Goal: Transaction & Acquisition: Obtain resource

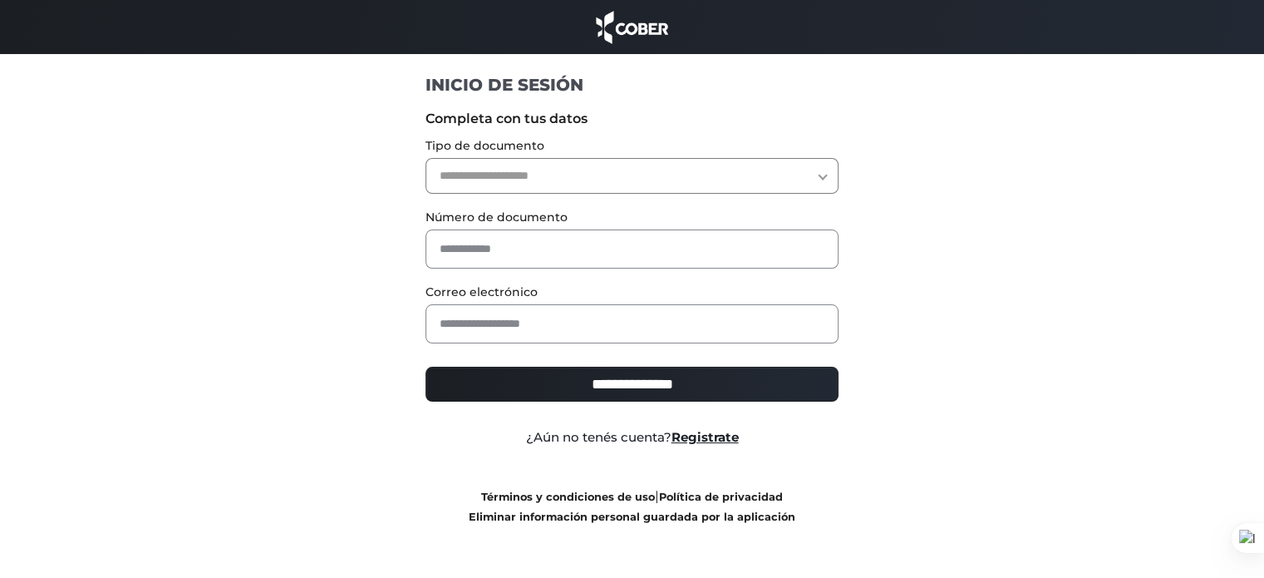
click at [677, 177] on select "**********" at bounding box center [632, 176] width 413 height 36
select select "***"
click at [426, 158] on select "**********" at bounding box center [632, 176] width 413 height 36
click at [574, 219] on label "Número de documento" at bounding box center [632, 217] width 413 height 17
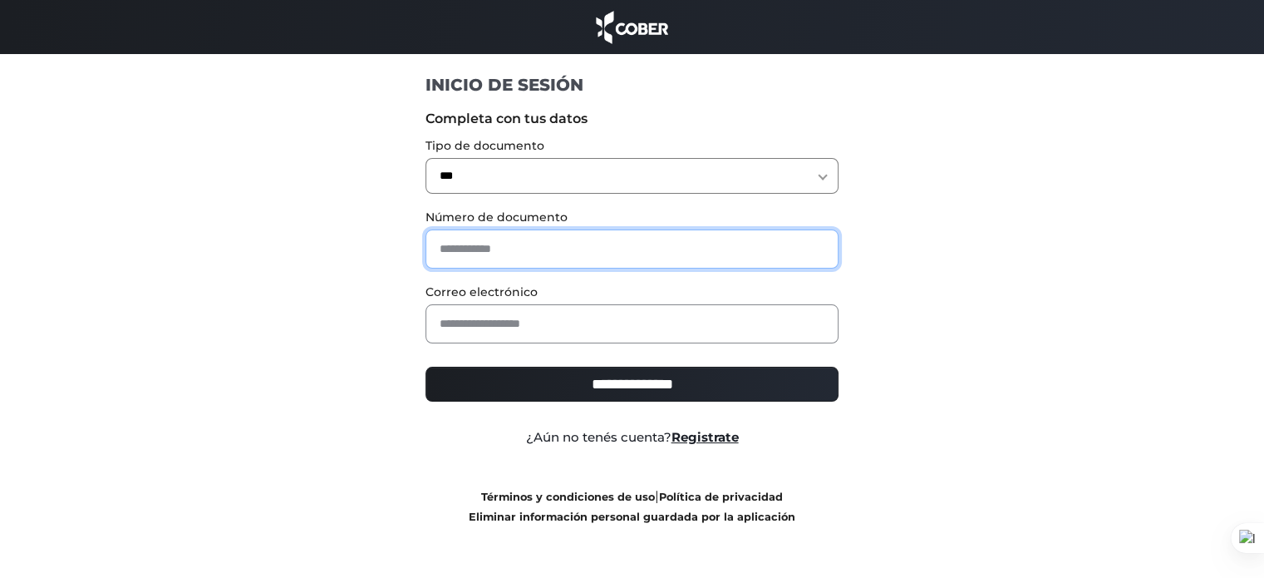
click at [568, 235] on input "text" at bounding box center [632, 248] width 413 height 39
click at [553, 262] on input "********" at bounding box center [632, 248] width 413 height 39
type input "********"
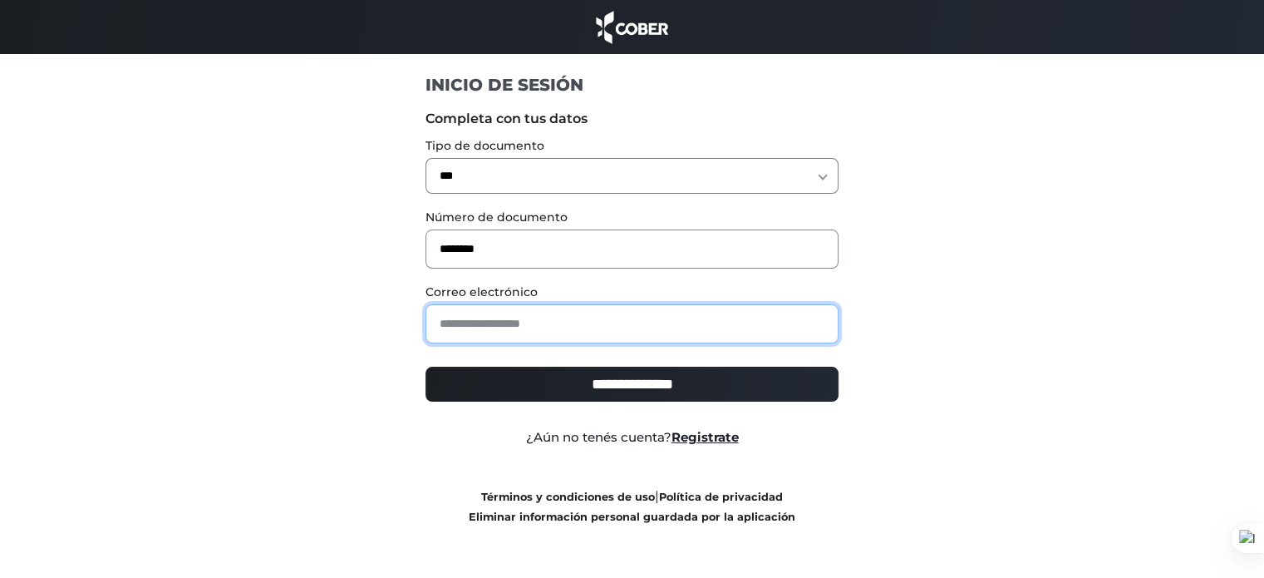
click at [519, 321] on input "email" at bounding box center [632, 323] width 413 height 39
type input "**********"
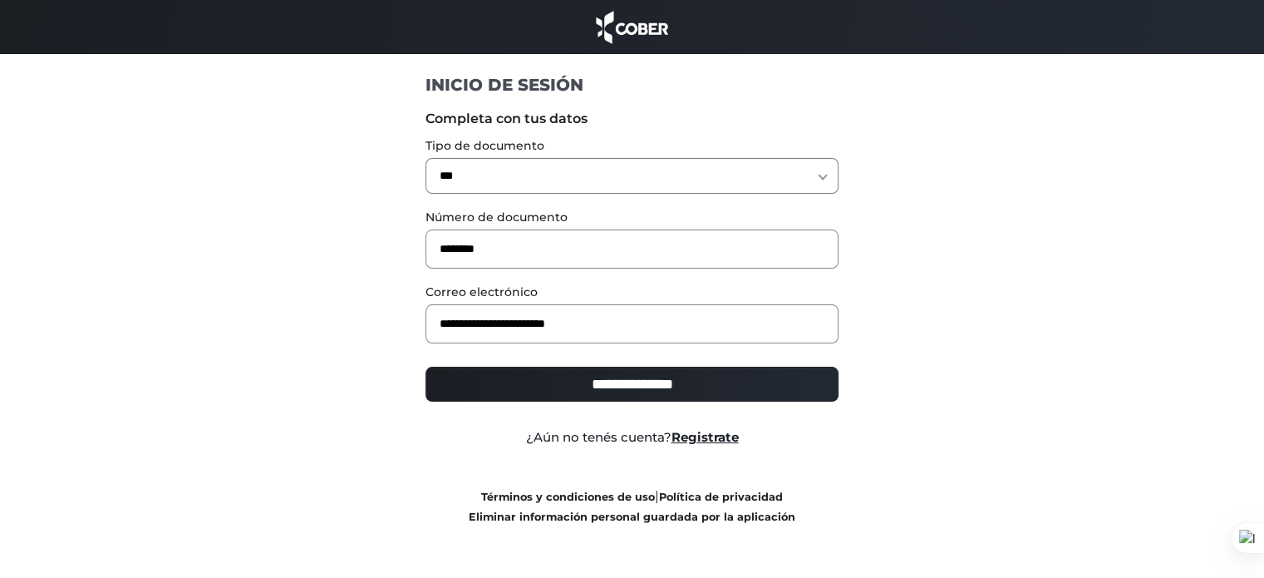
click at [529, 379] on input "**********" at bounding box center [632, 384] width 413 height 35
type input "**********"
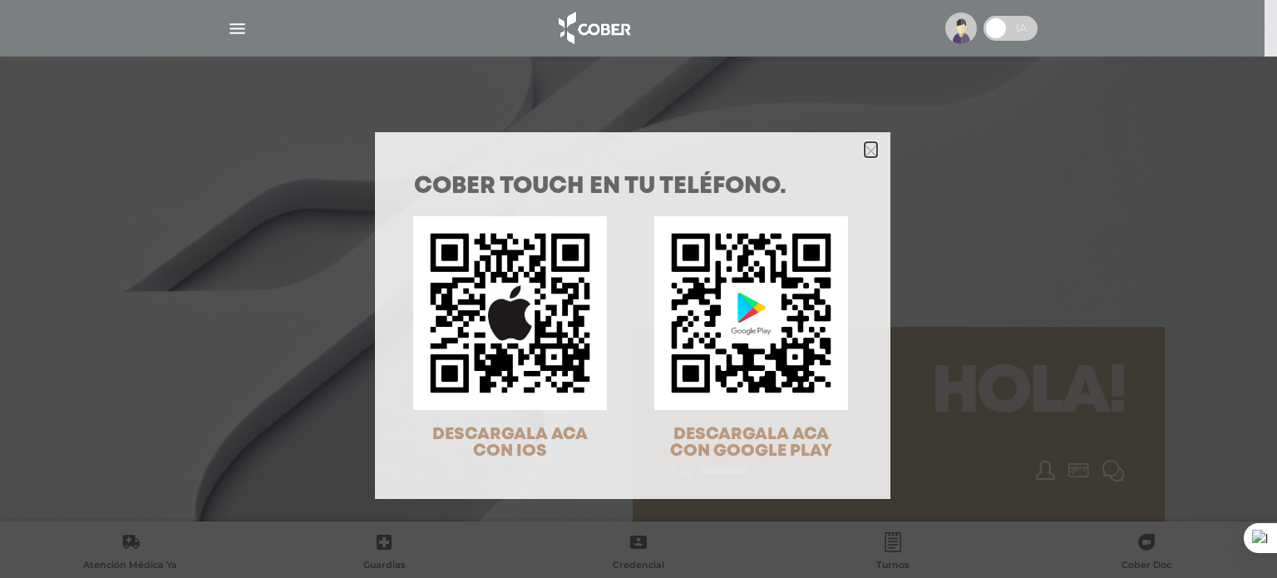
click at [868, 150] on icon "Close" at bounding box center [871, 151] width 12 height 12
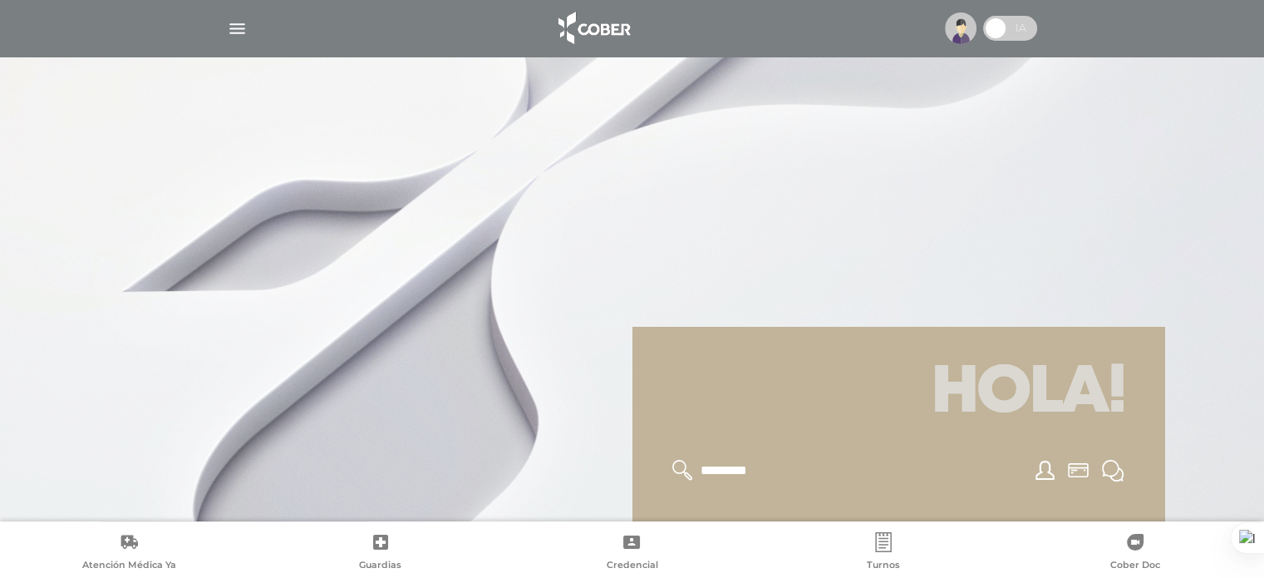
click at [235, 39] on div at bounding box center [632, 28] width 851 height 40
click at [236, 28] on img "button" at bounding box center [237, 28] width 21 height 21
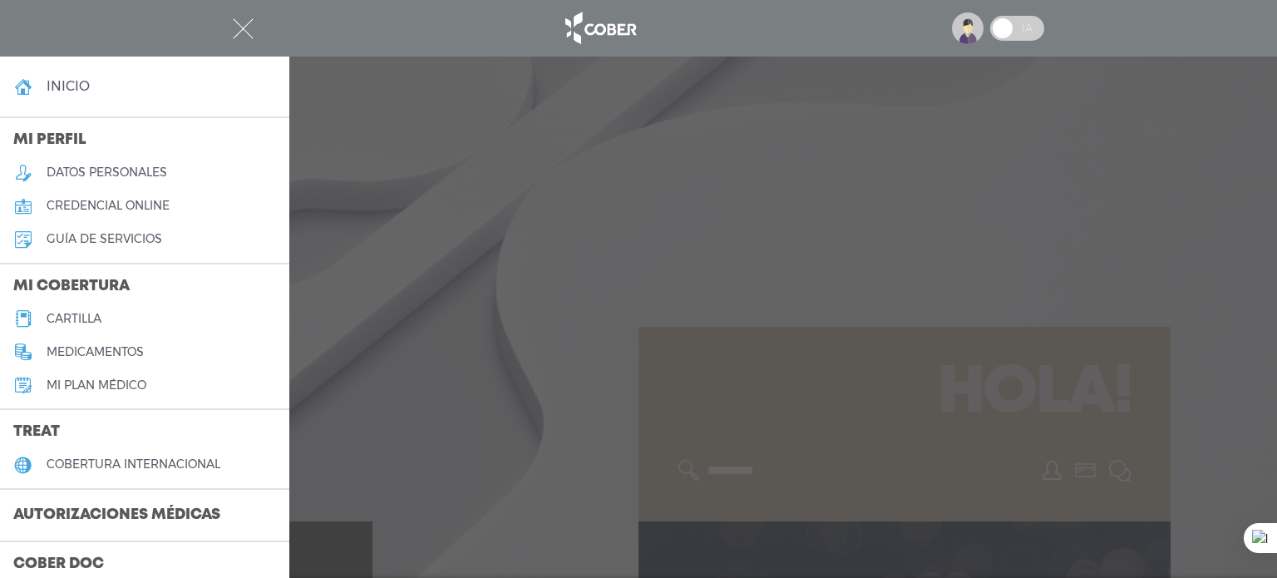
click at [106, 517] on h3 "Autorizaciones médicas" at bounding box center [117, 516] width 234 height 32
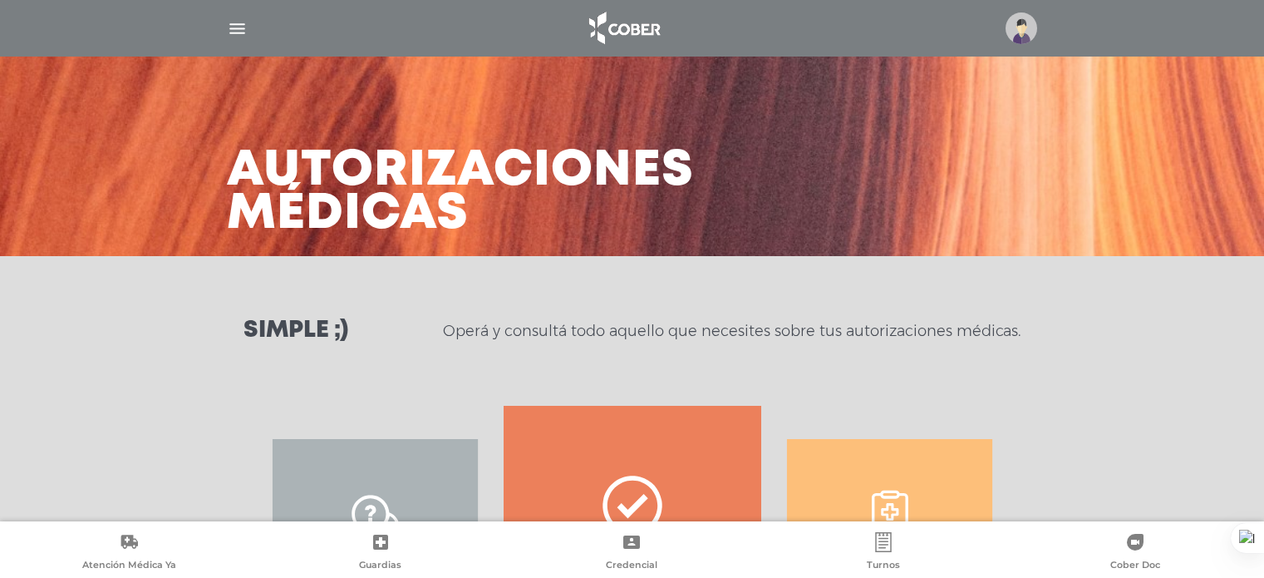
scroll to position [256, 0]
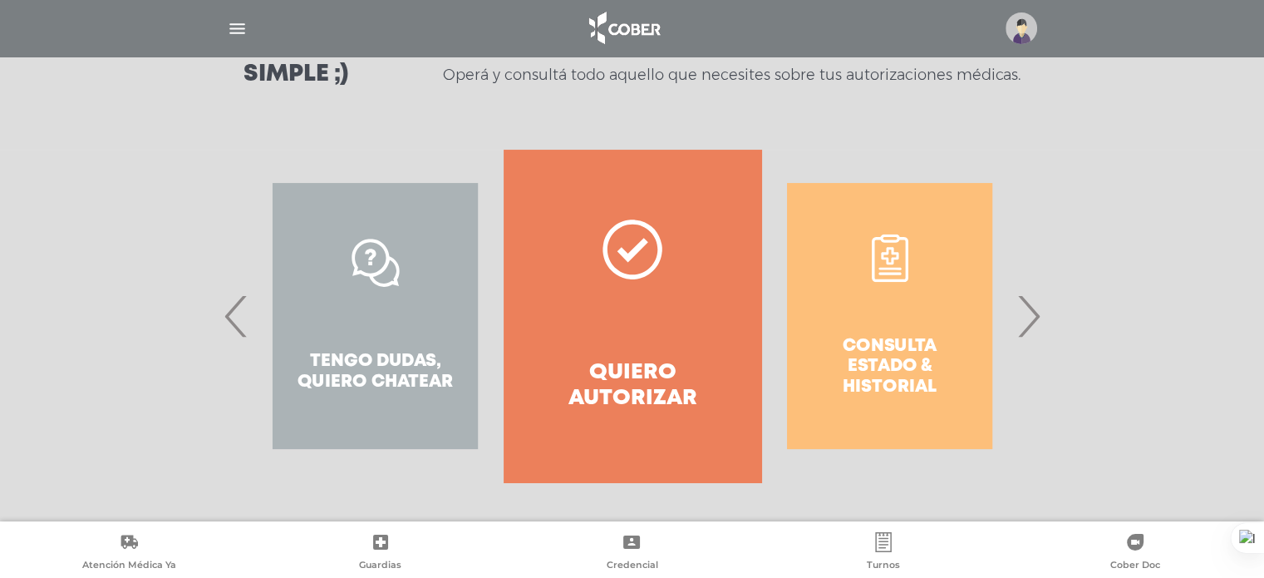
click at [233, 321] on span "‹" at bounding box center [236, 316] width 32 height 90
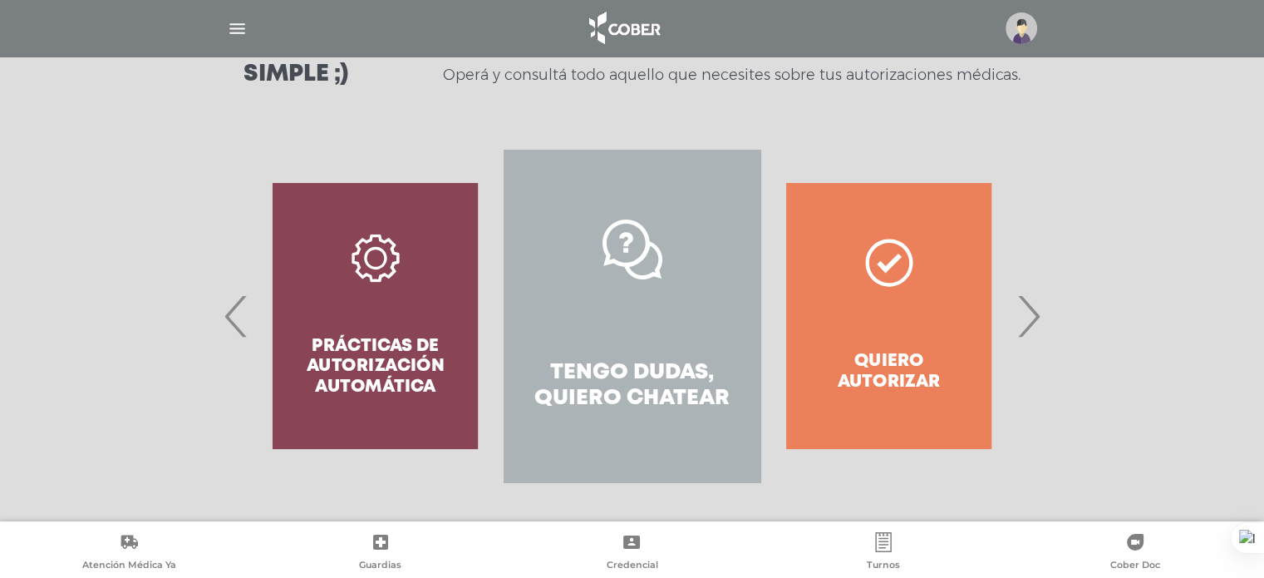
click at [599, 337] on link "Tengo dudas, quiero chatear" at bounding box center [632, 316] width 257 height 333
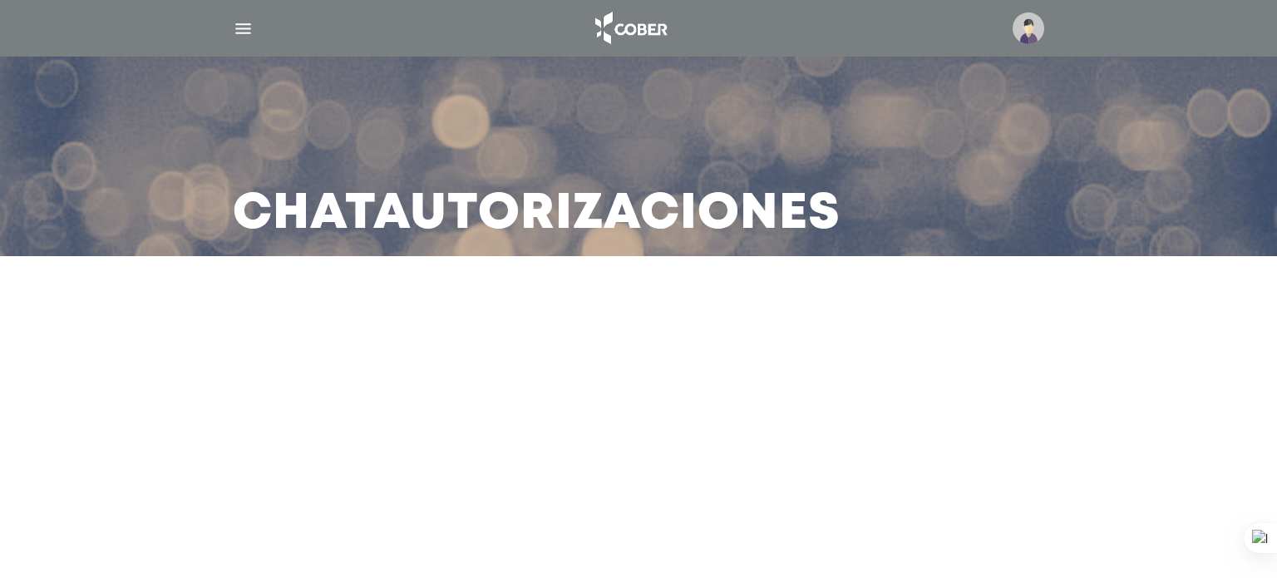
click at [629, 382] on main "Chat Autorizaciones" at bounding box center [638, 289] width 1277 height 578
click at [620, 217] on h3 "Chat Autorizaciones" at bounding box center [537, 214] width 608 height 43
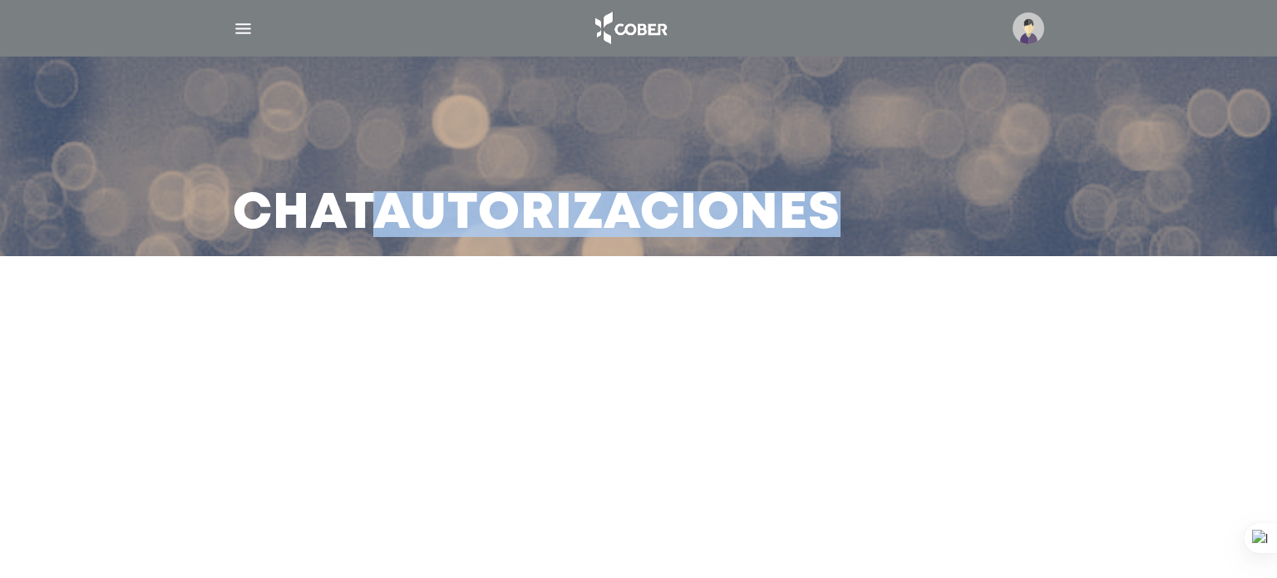
click at [620, 217] on h3 "Chat Autorizaciones" at bounding box center [537, 214] width 608 height 43
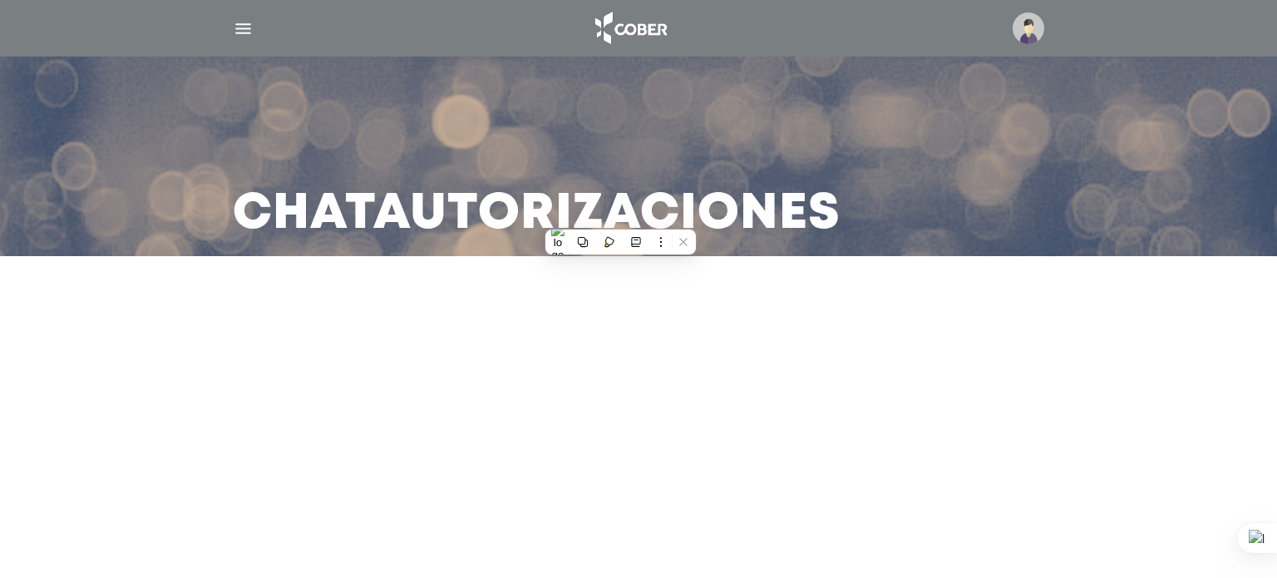
click at [736, 409] on main "Chat Autorizaciones" at bounding box center [638, 289] width 1277 height 578
click at [251, 32] on img "button" at bounding box center [243, 28] width 21 height 21
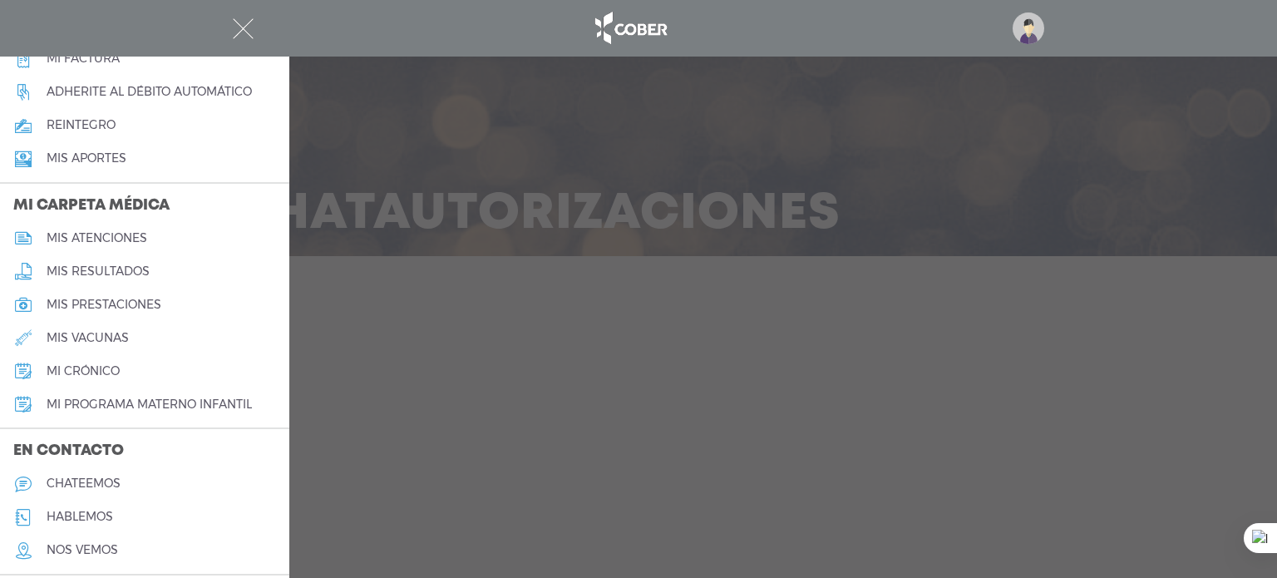
scroll to position [705, 0]
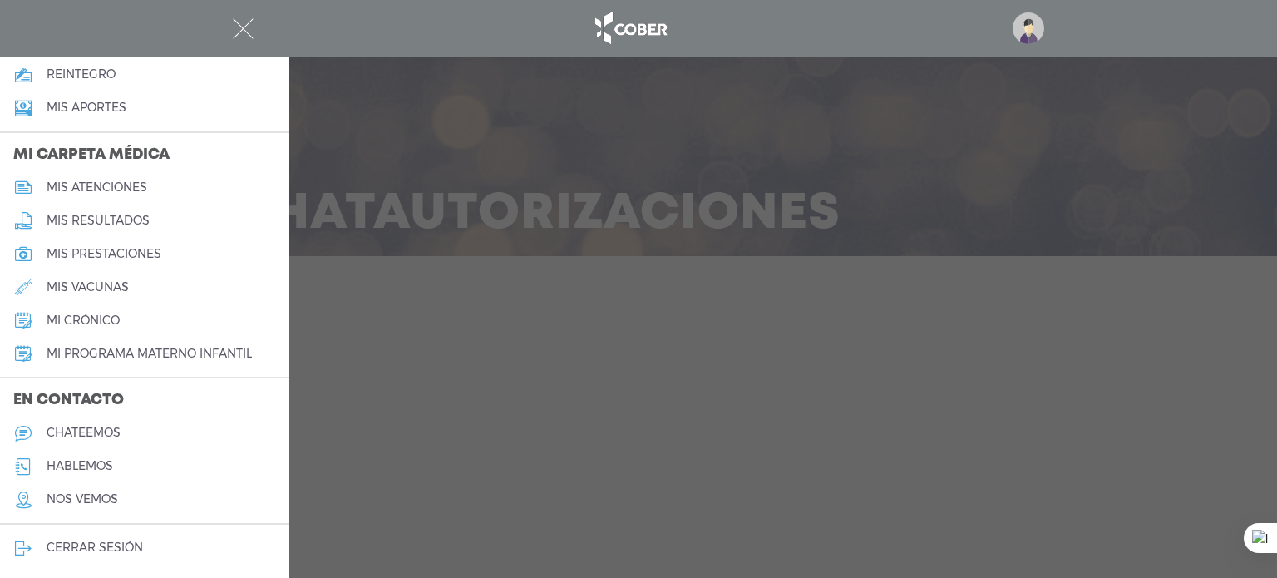
click at [90, 431] on h5 "chateemos" at bounding box center [84, 433] width 74 height 14
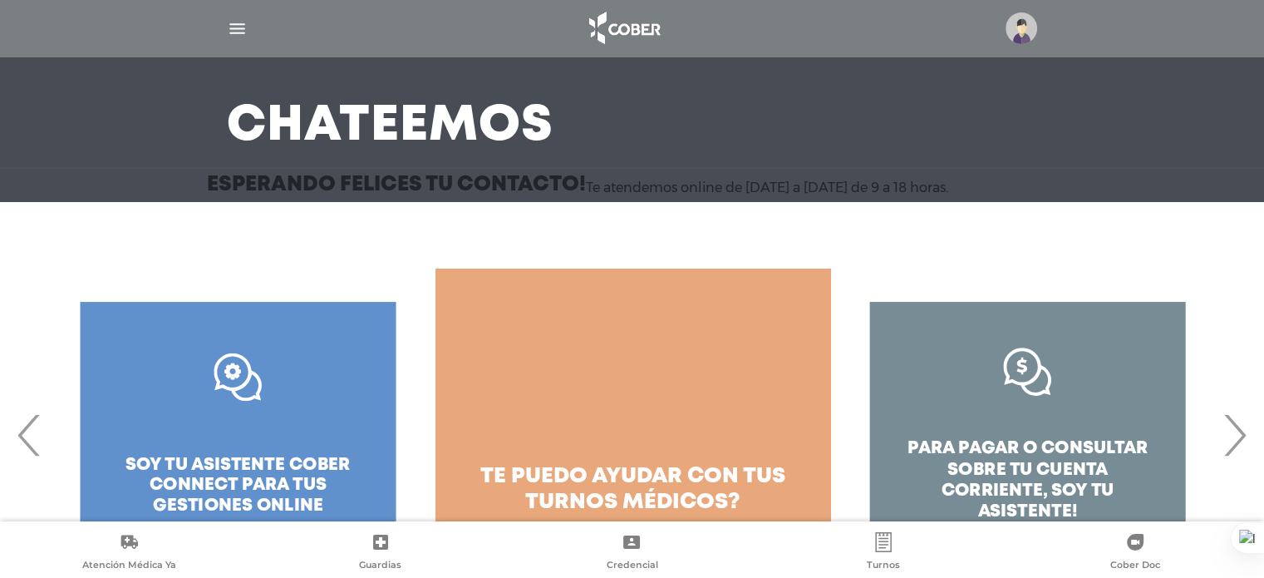
scroll to position [167, 0]
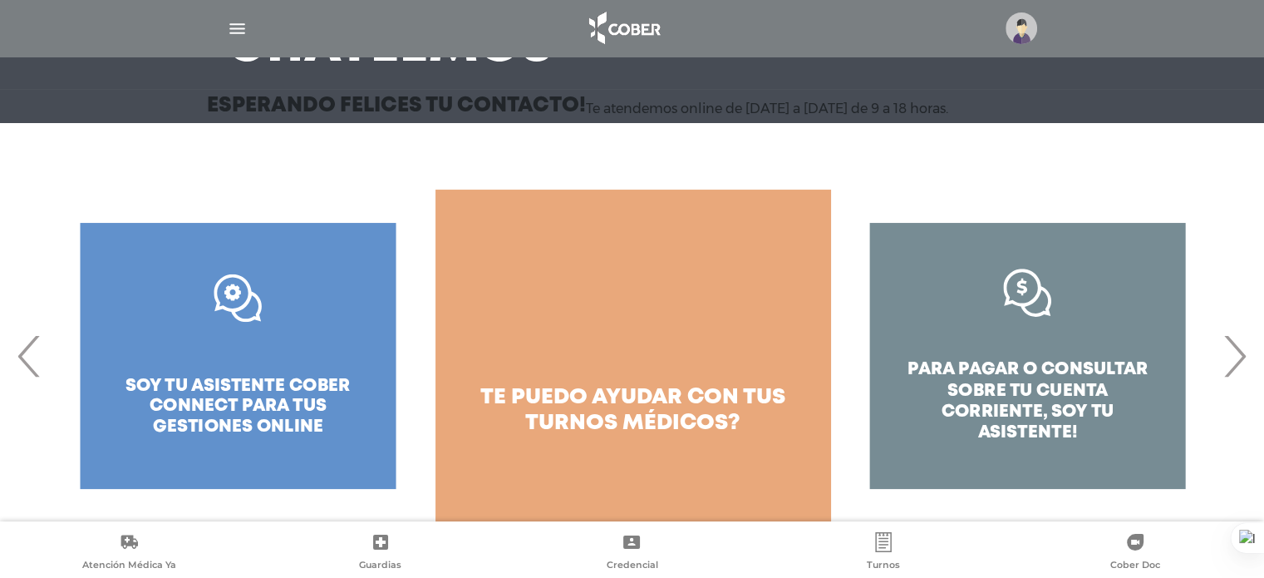
click at [1236, 356] on span "›" at bounding box center [1235, 356] width 32 height 90
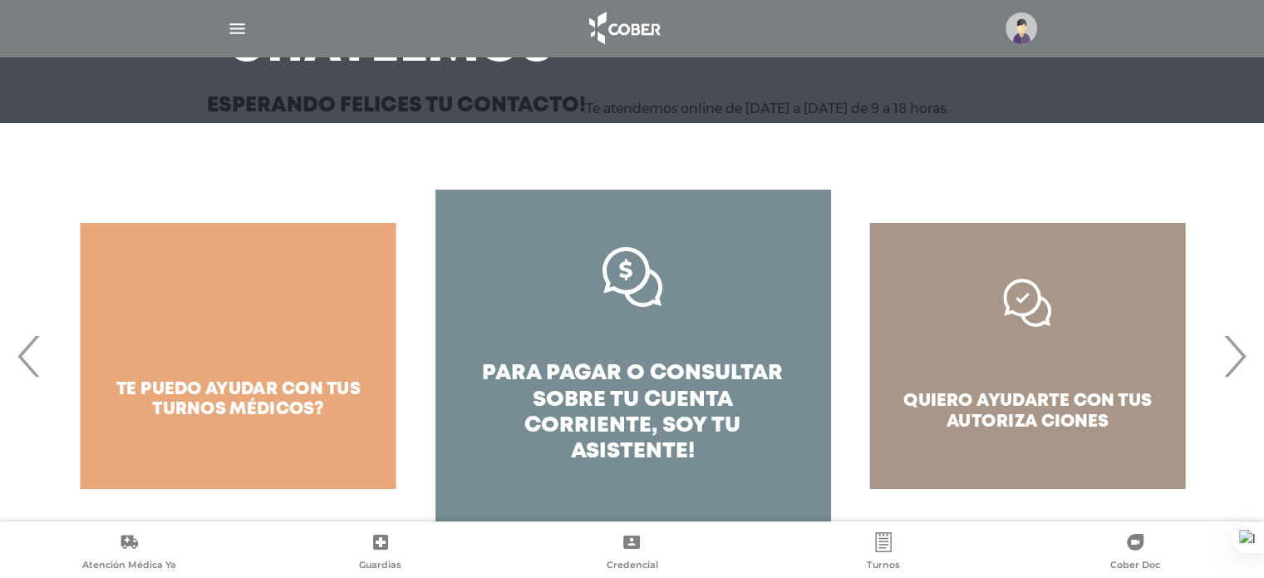
click at [1236, 356] on span "›" at bounding box center [1235, 356] width 32 height 90
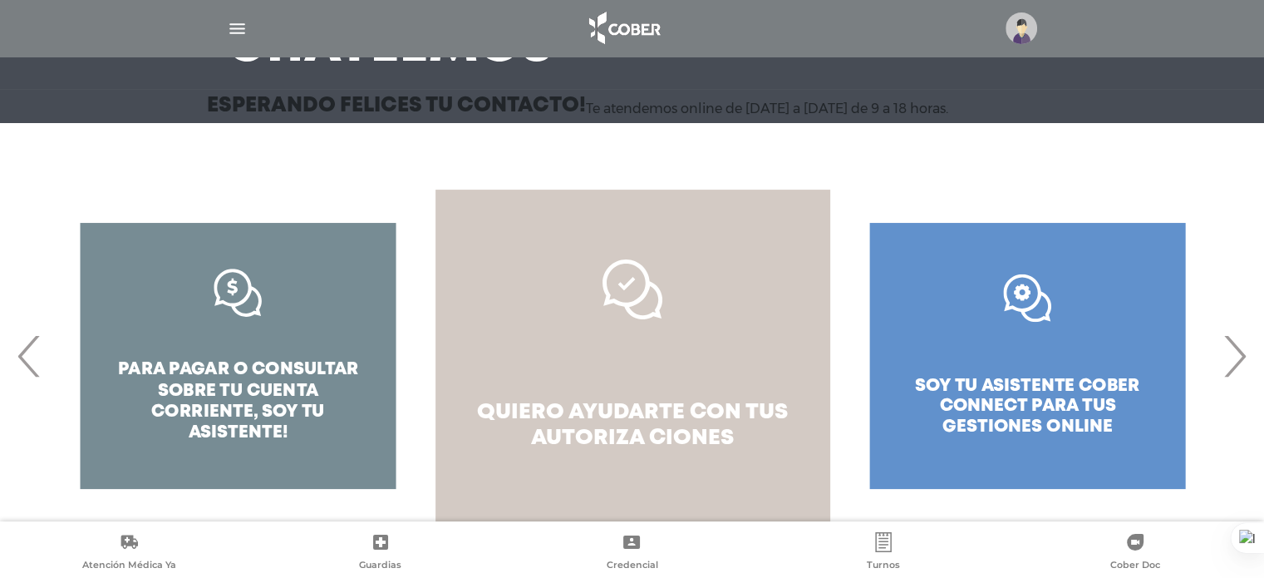
click at [708, 406] on span "quiero ayudarte con tus" at bounding box center [632, 412] width 311 height 20
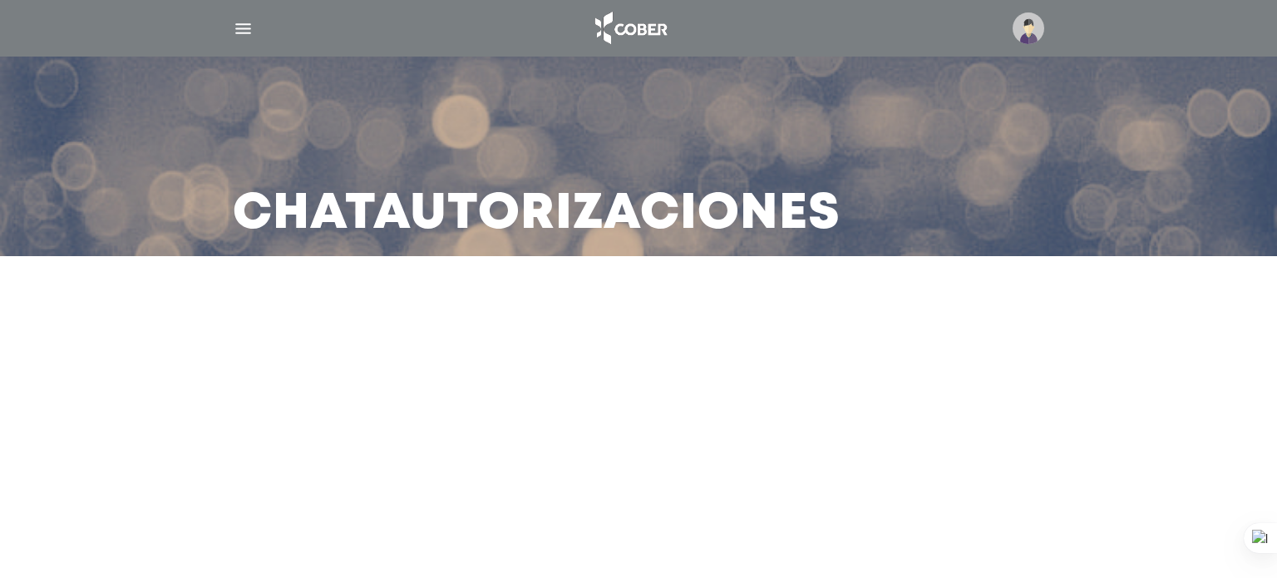
click at [243, 29] on img "button" at bounding box center [243, 28] width 21 height 21
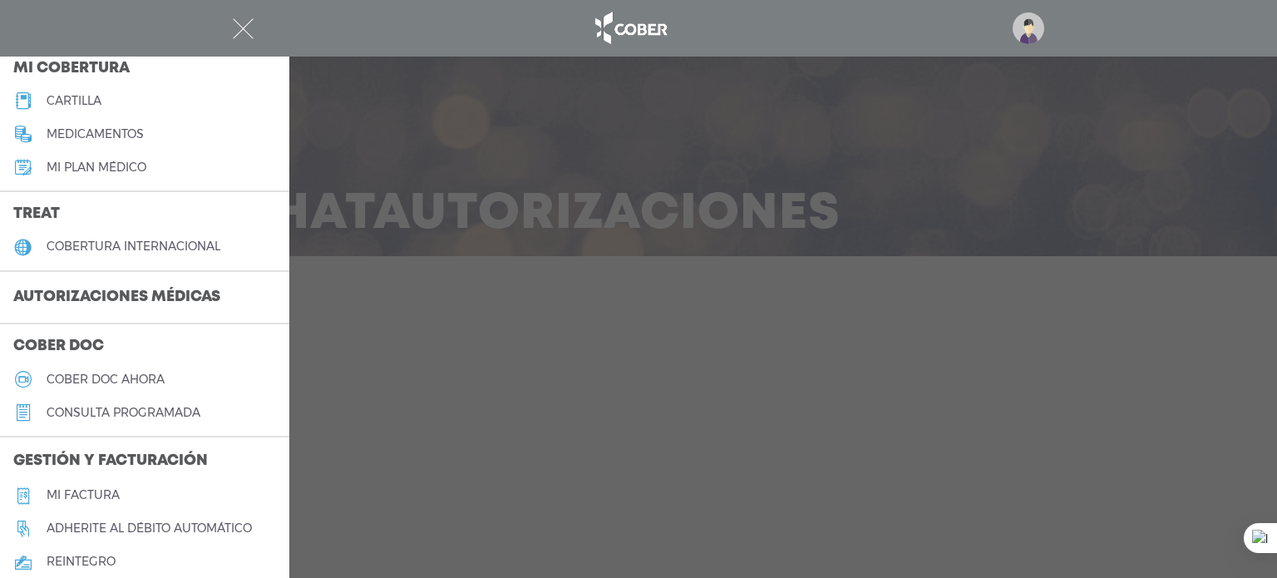
scroll to position [249, 0]
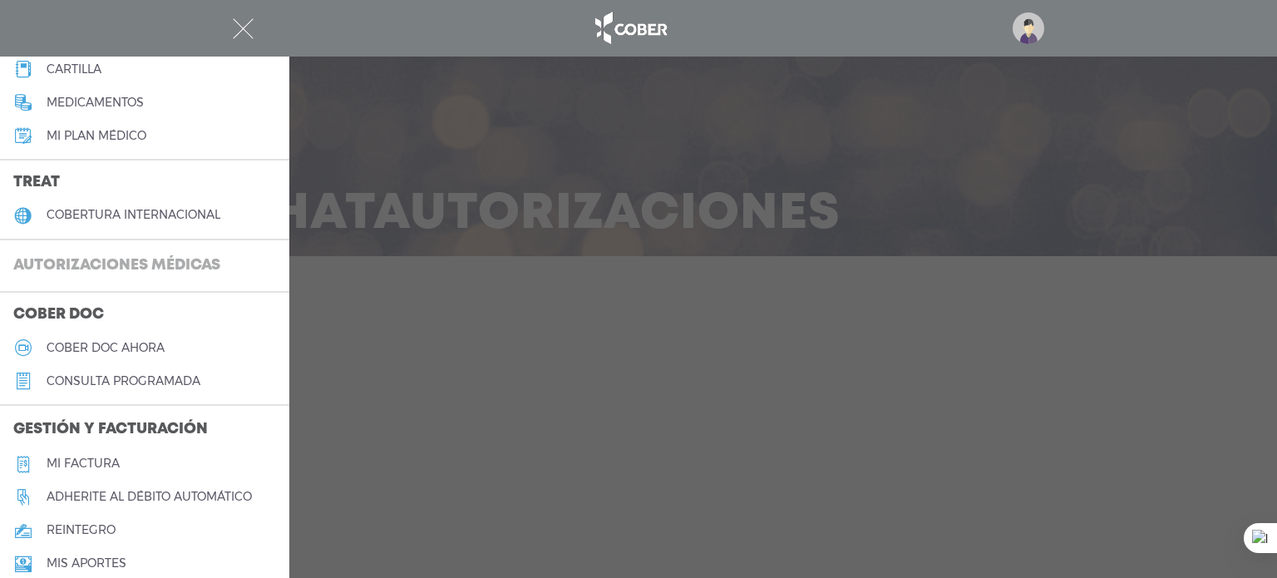
click at [126, 263] on h3 "Autorizaciones médicas" at bounding box center [117, 266] width 234 height 32
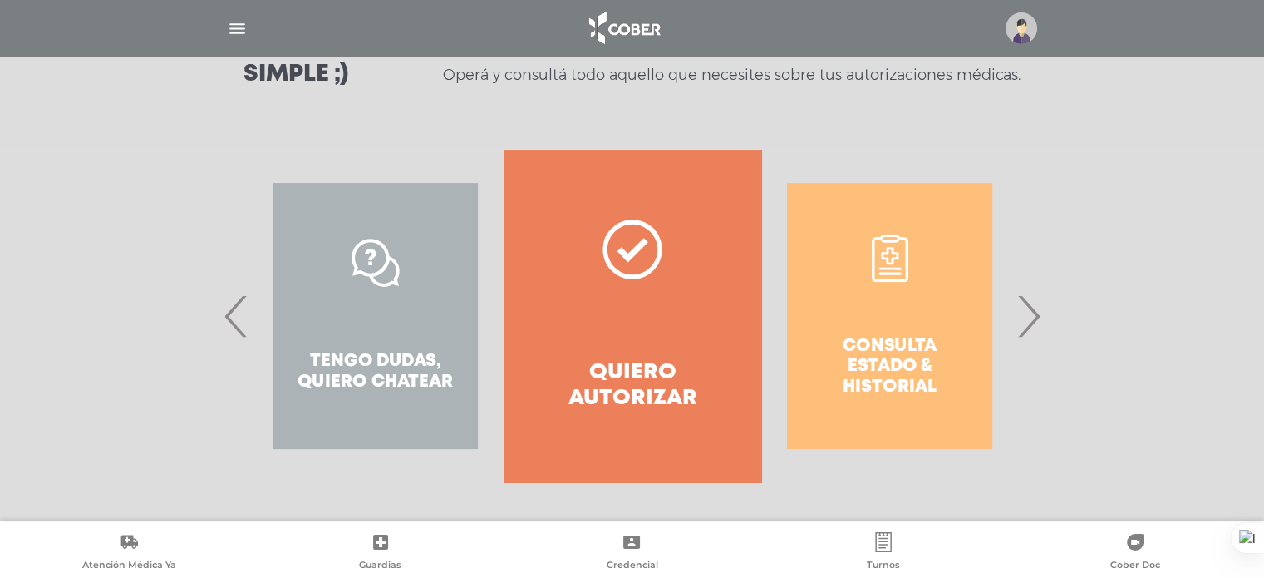
click at [1041, 326] on span "›" at bounding box center [1028, 316] width 32 height 90
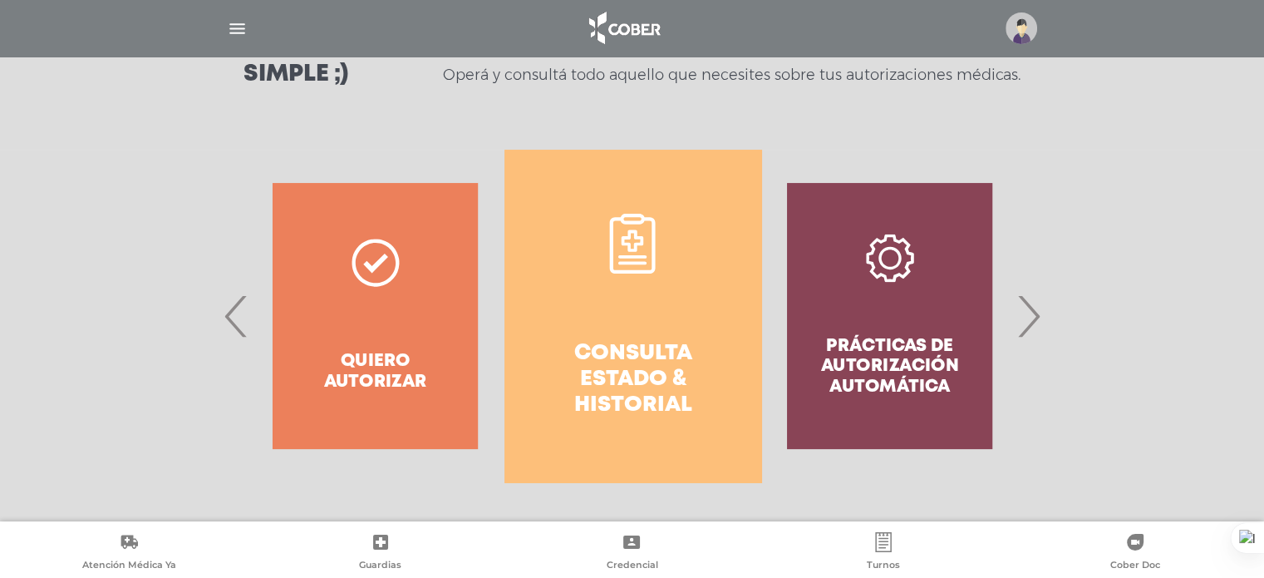
click at [634, 341] on h4 "Consulta estado & historial" at bounding box center [633, 380] width 197 height 78
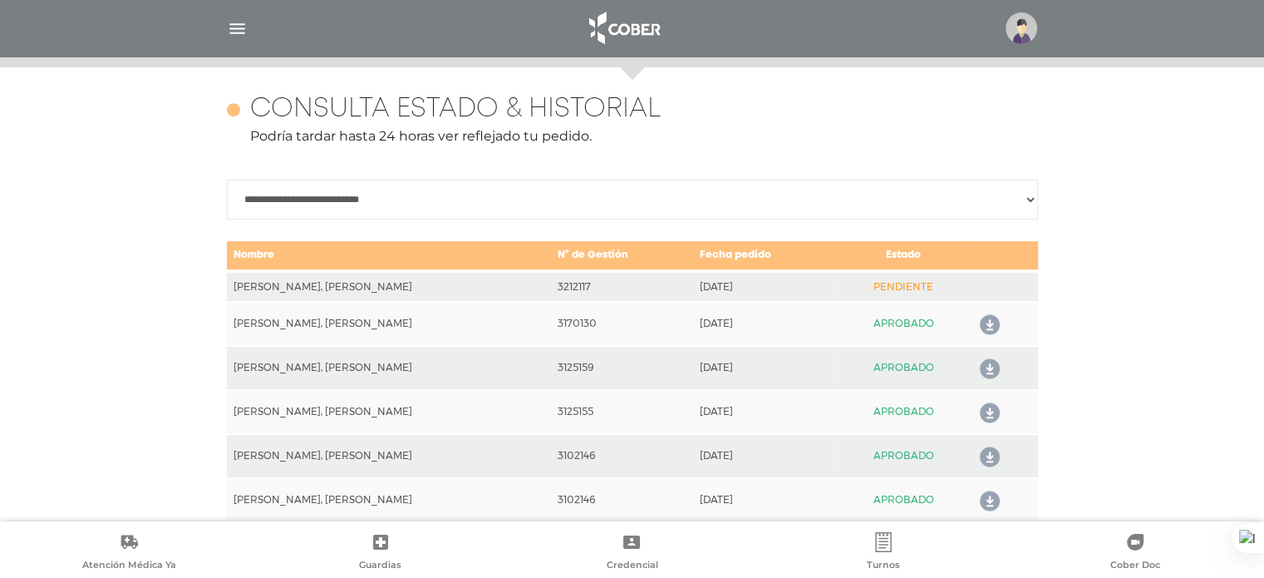
scroll to position [738, 0]
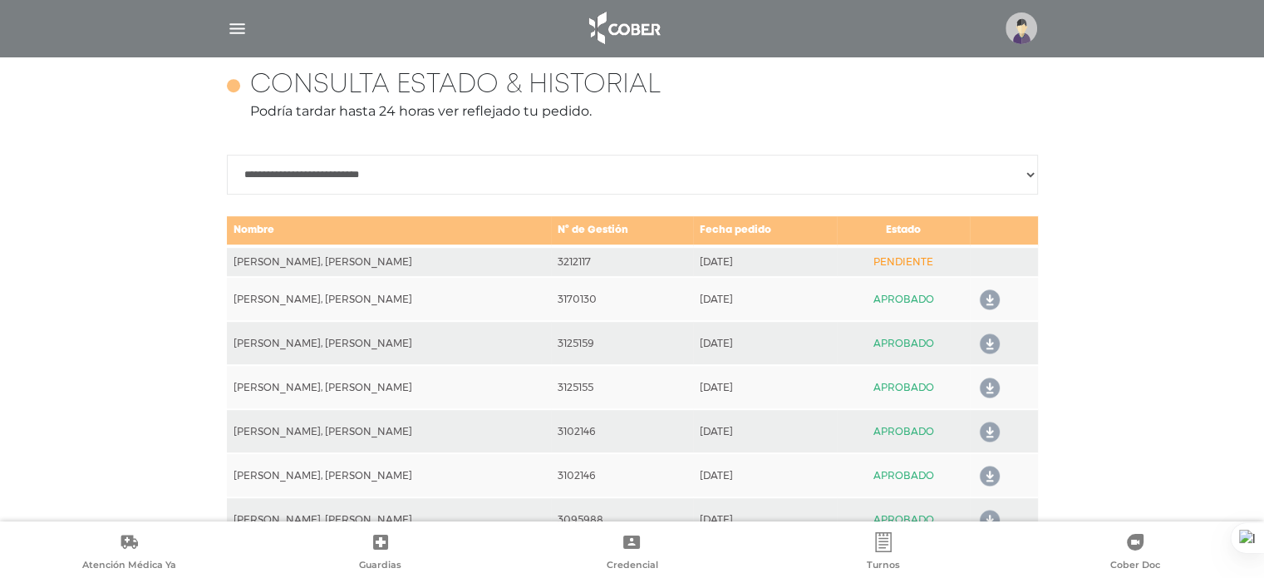
click at [551, 264] on td "3212117" at bounding box center [622, 261] width 142 height 31
copy td "3212117"
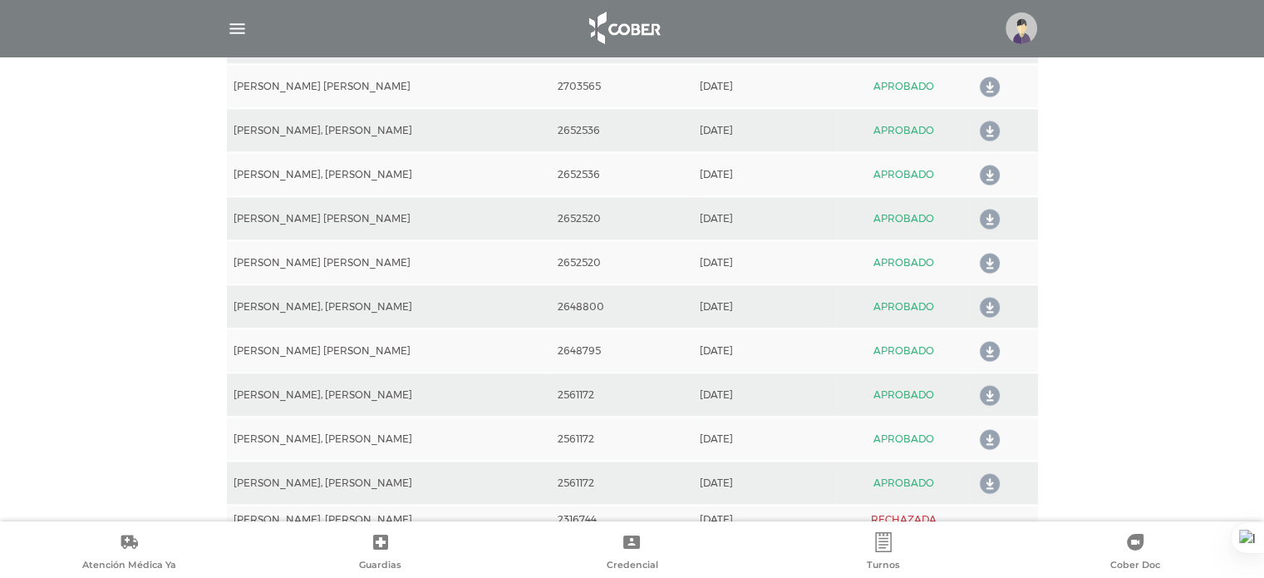
scroll to position [1486, 0]
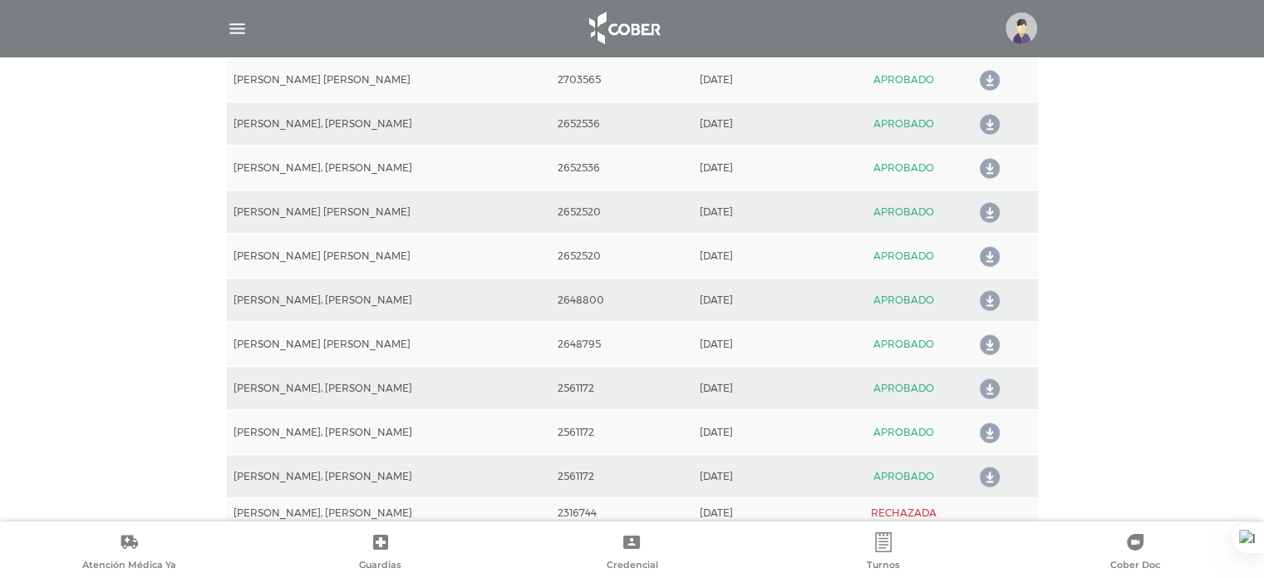
click at [236, 20] on img "button" at bounding box center [237, 28] width 21 height 21
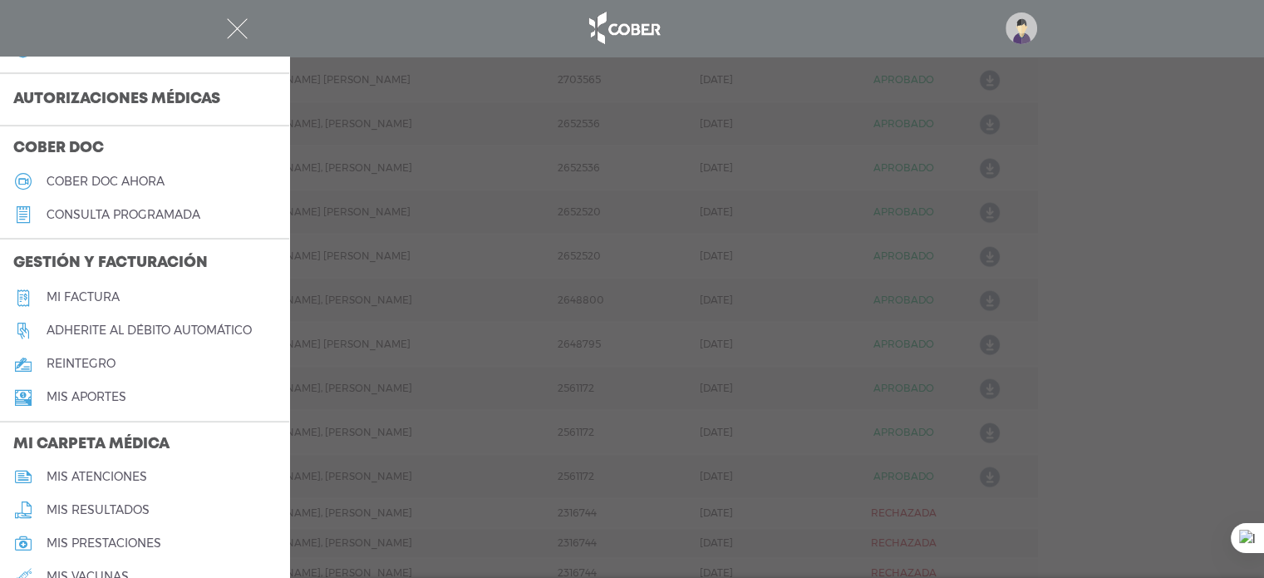
scroll to position [705, 0]
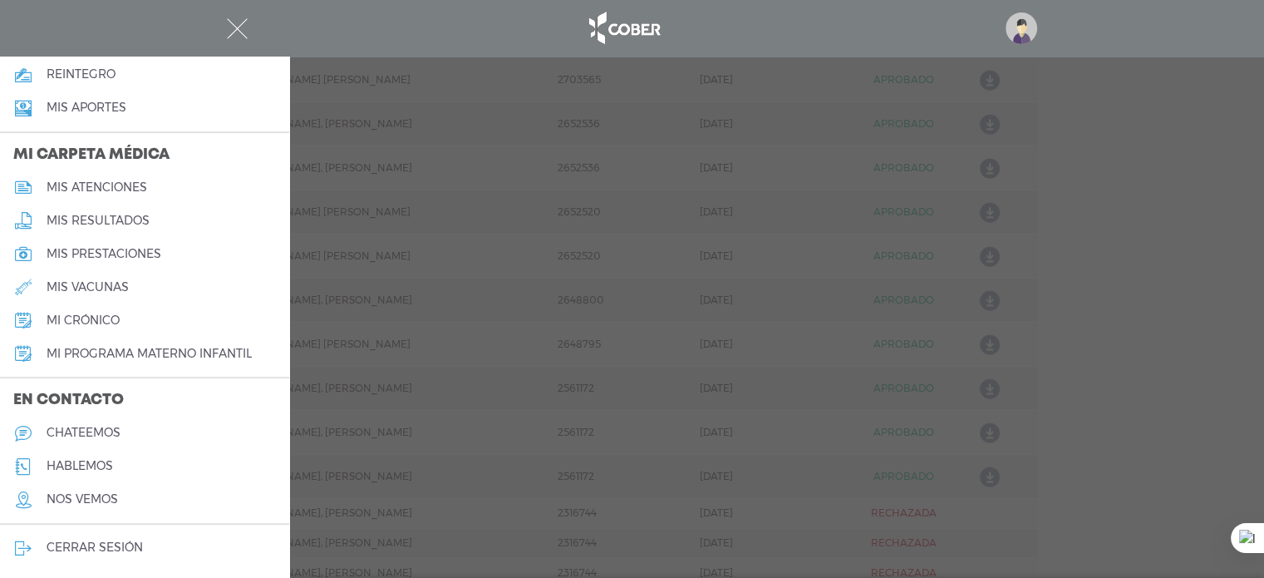
click at [82, 423] on link "chateemos" at bounding box center [144, 432] width 289 height 33
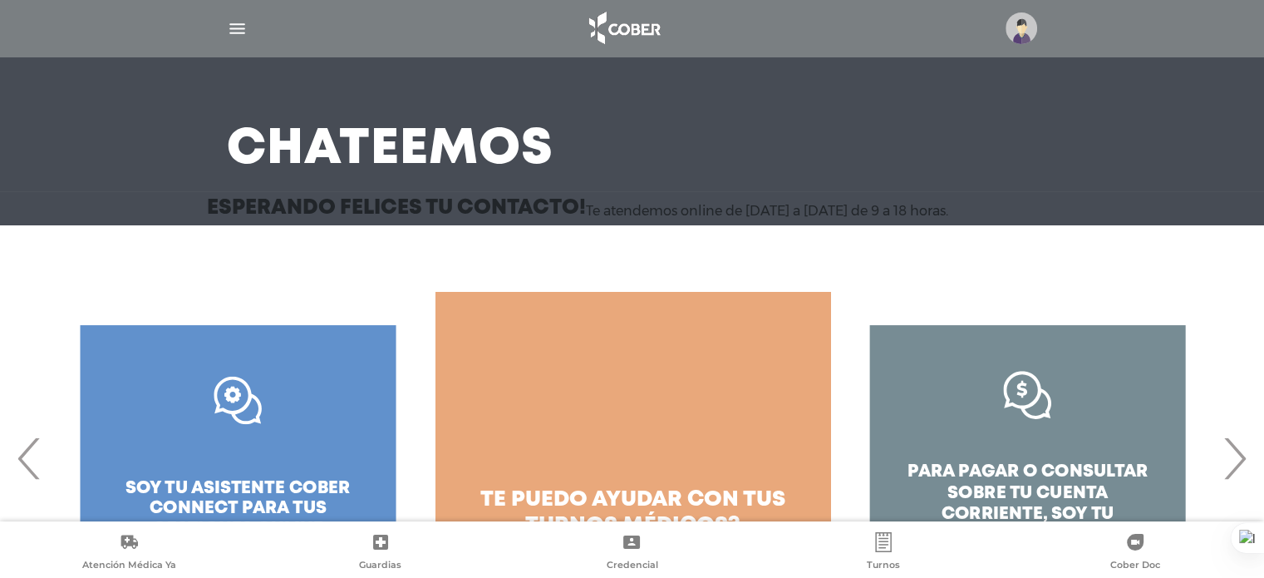
scroll to position [167, 0]
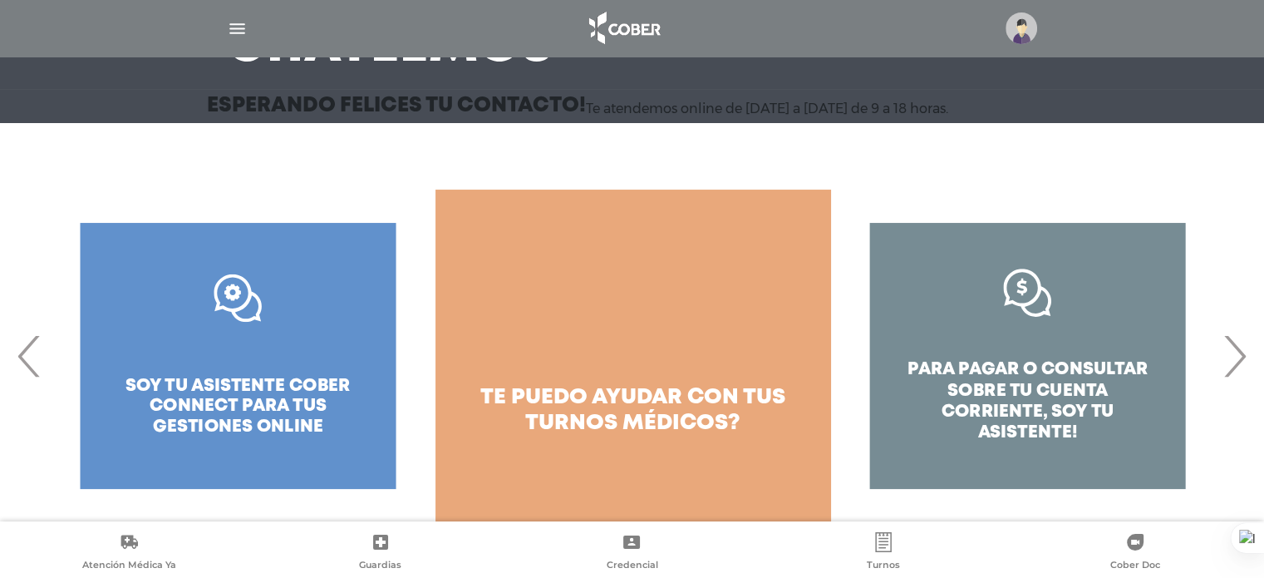
click at [205, 383] on div ".st0{fill:#FFFFFF;} soy tu asistente cober connect para tus gestiones online" at bounding box center [238, 356] width 395 height 333
click at [33, 352] on span "‹" at bounding box center [29, 356] width 32 height 90
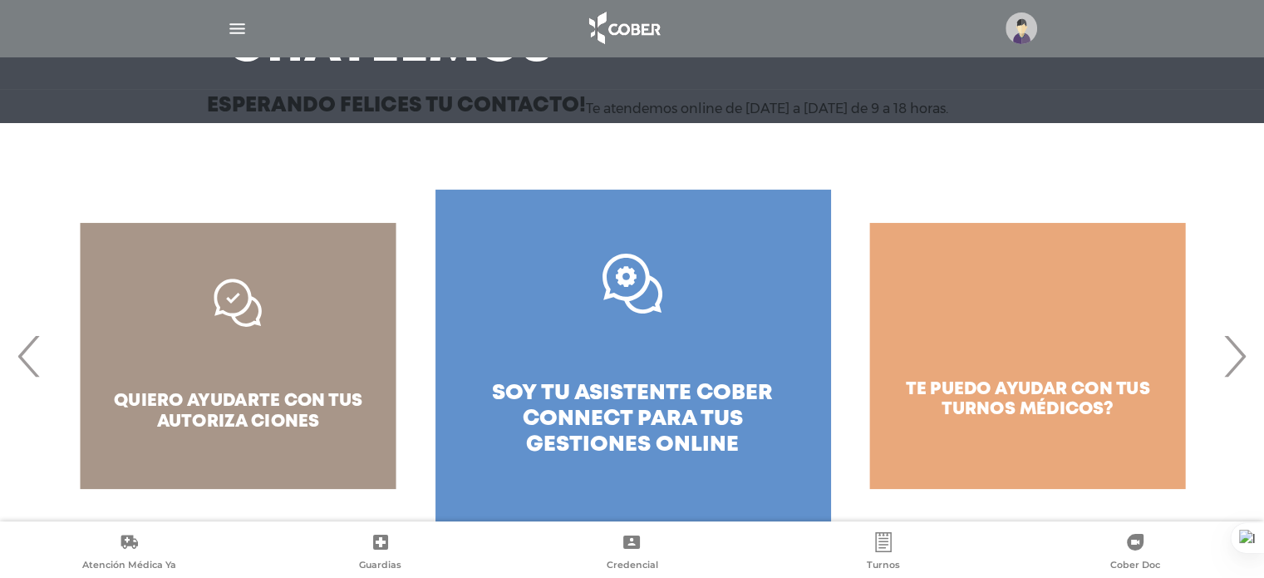
click at [579, 387] on span "soy tu asistente cober connect para tus" at bounding box center [632, 406] width 281 height 46
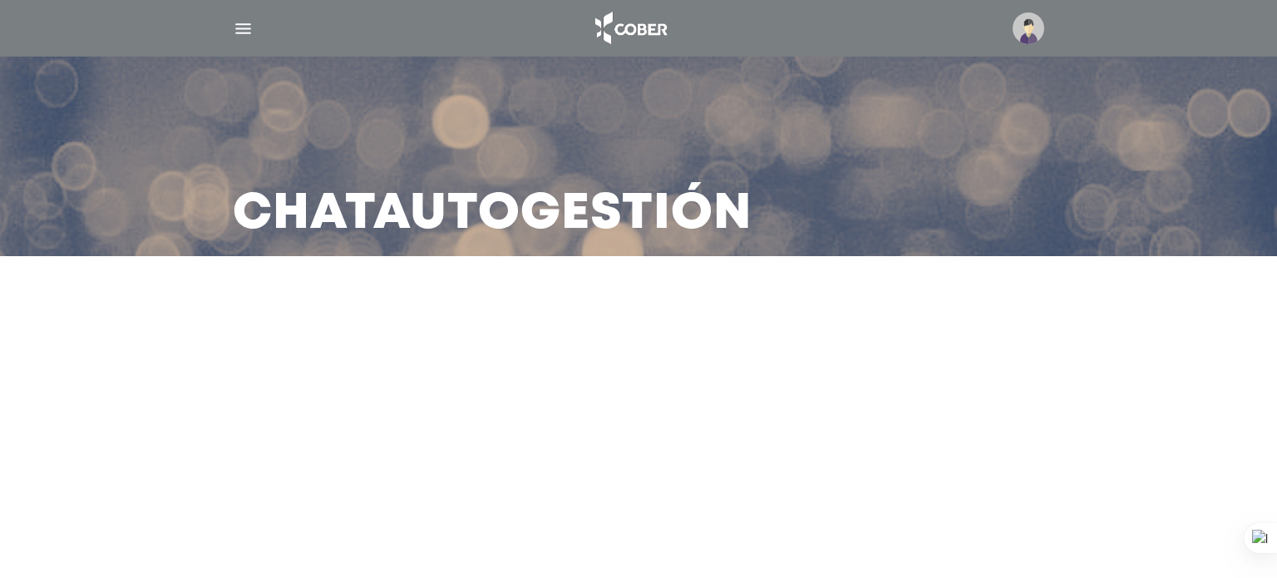
click at [531, 382] on main "Chat Autogestión" at bounding box center [638, 289] width 1277 height 578
click at [924, 302] on div at bounding box center [638, 316] width 851 height 40
click at [252, 32] on img "button" at bounding box center [243, 28] width 21 height 21
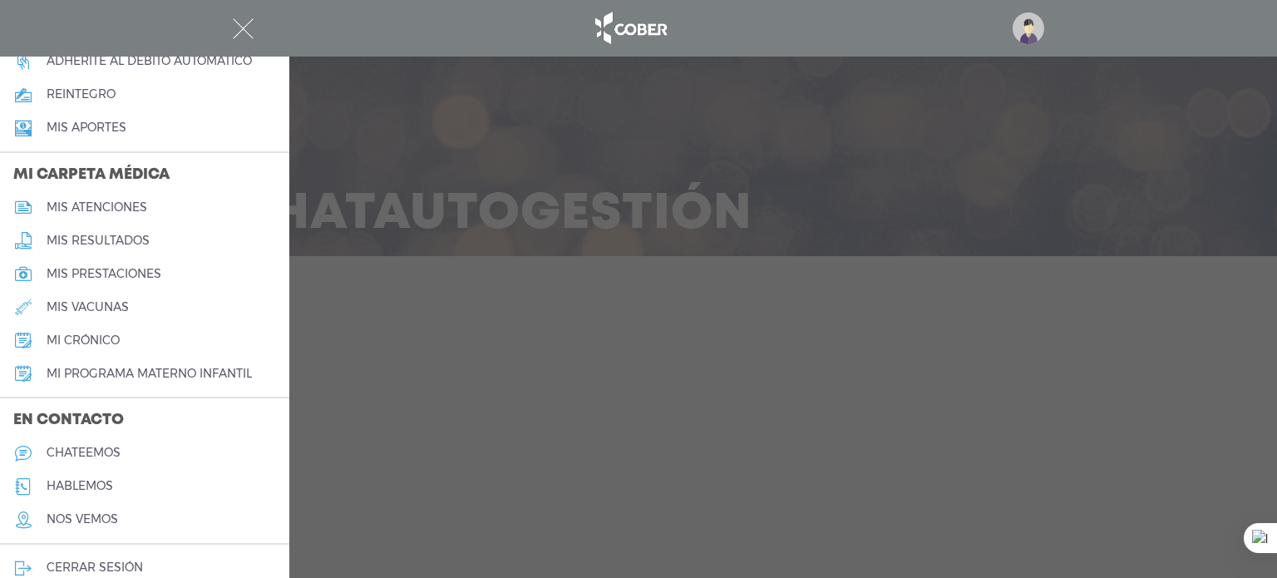
scroll to position [705, 0]
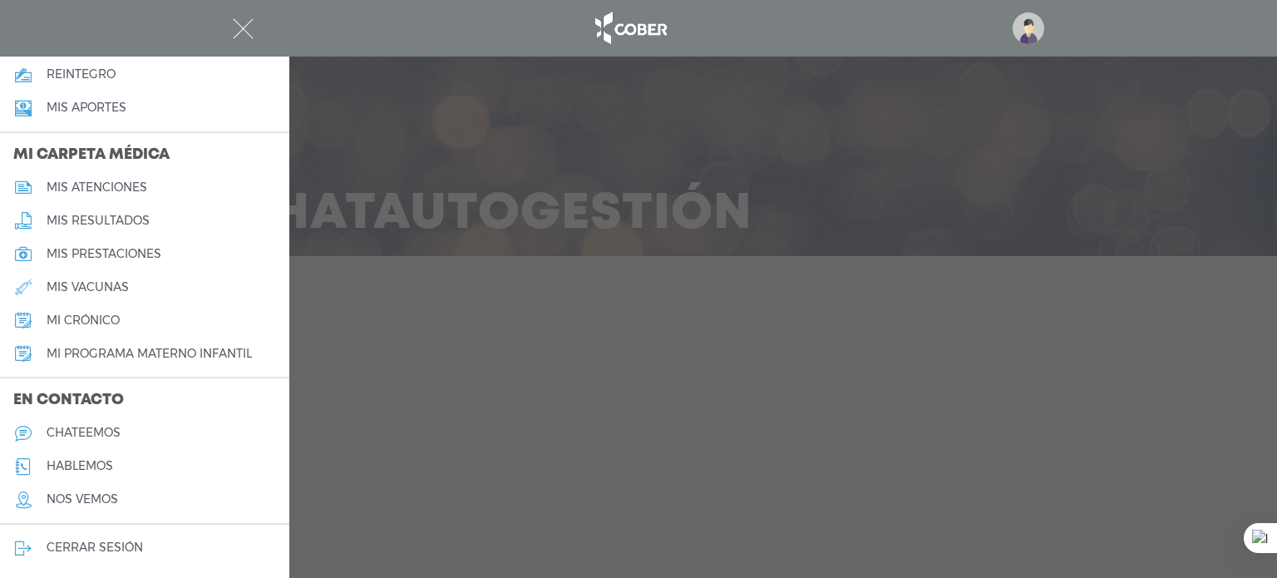
click at [99, 468] on h5 "hablemos" at bounding box center [80, 466] width 67 height 14
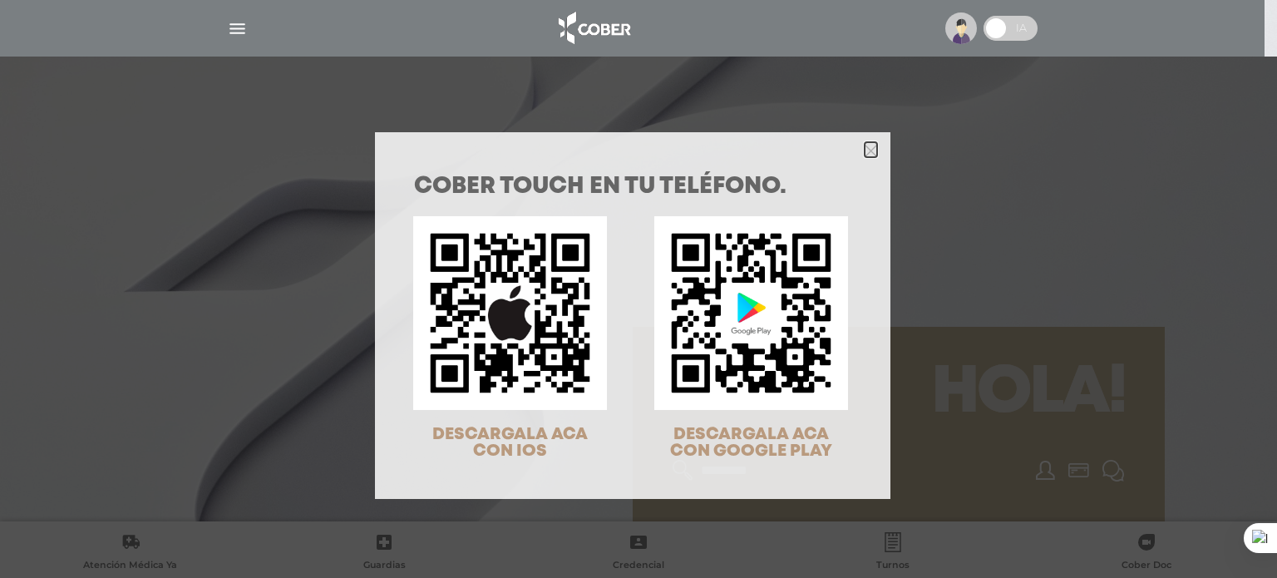
click at [865, 151] on icon "Close" at bounding box center [871, 151] width 12 height 12
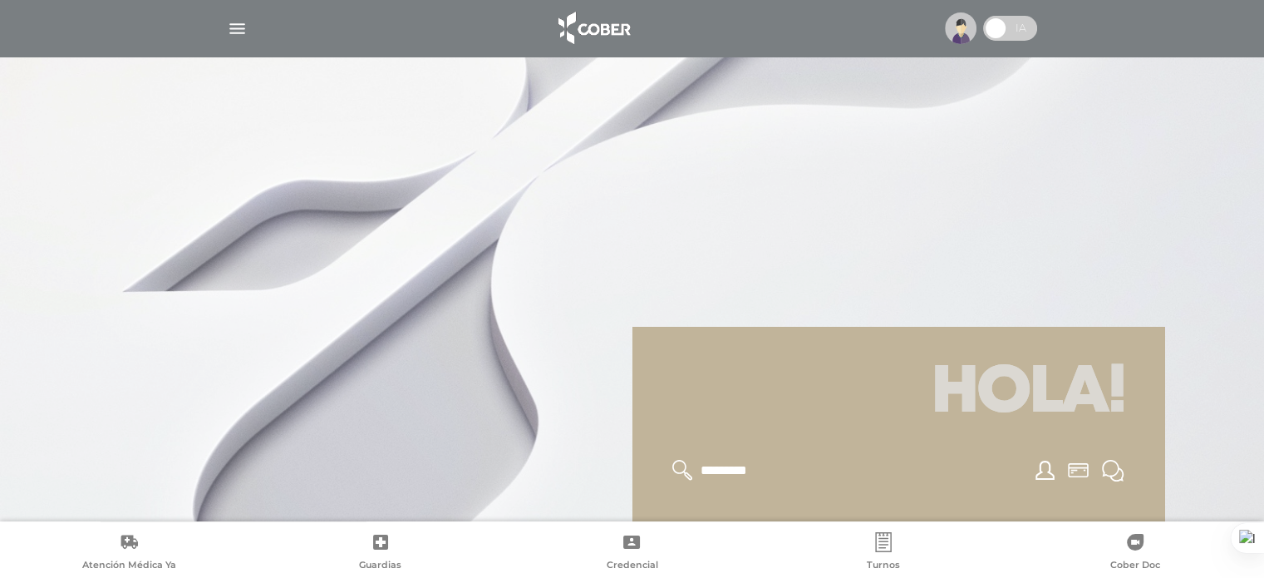
click at [968, 22] on img at bounding box center [961, 28] width 32 height 32
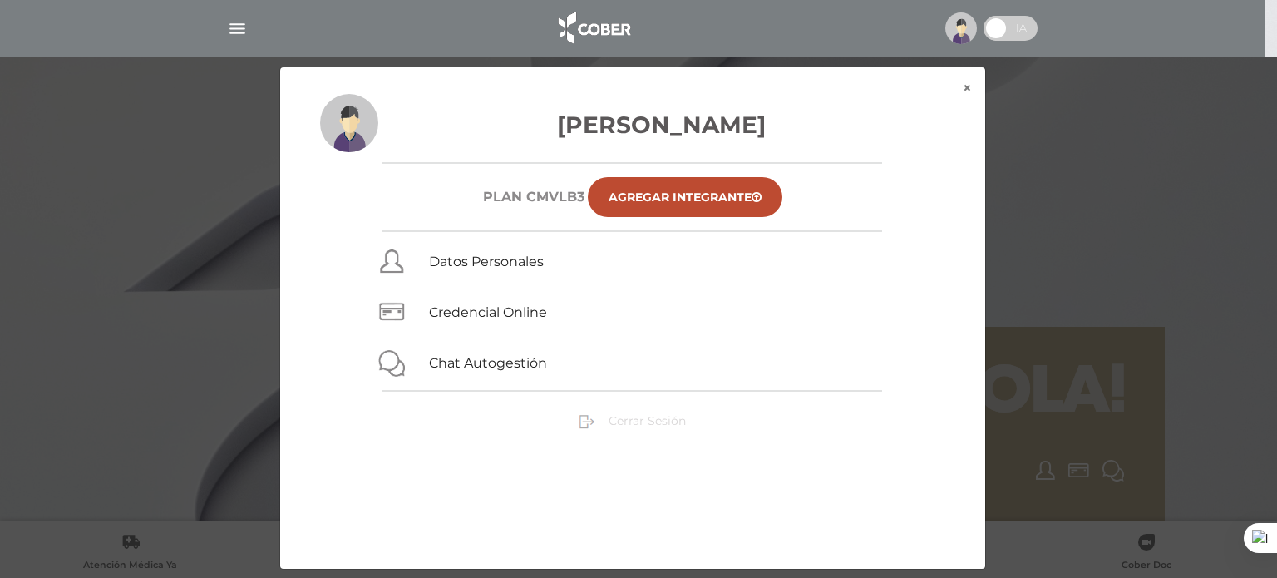
click at [646, 416] on span "Cerrar Sesión" at bounding box center [646, 420] width 77 height 15
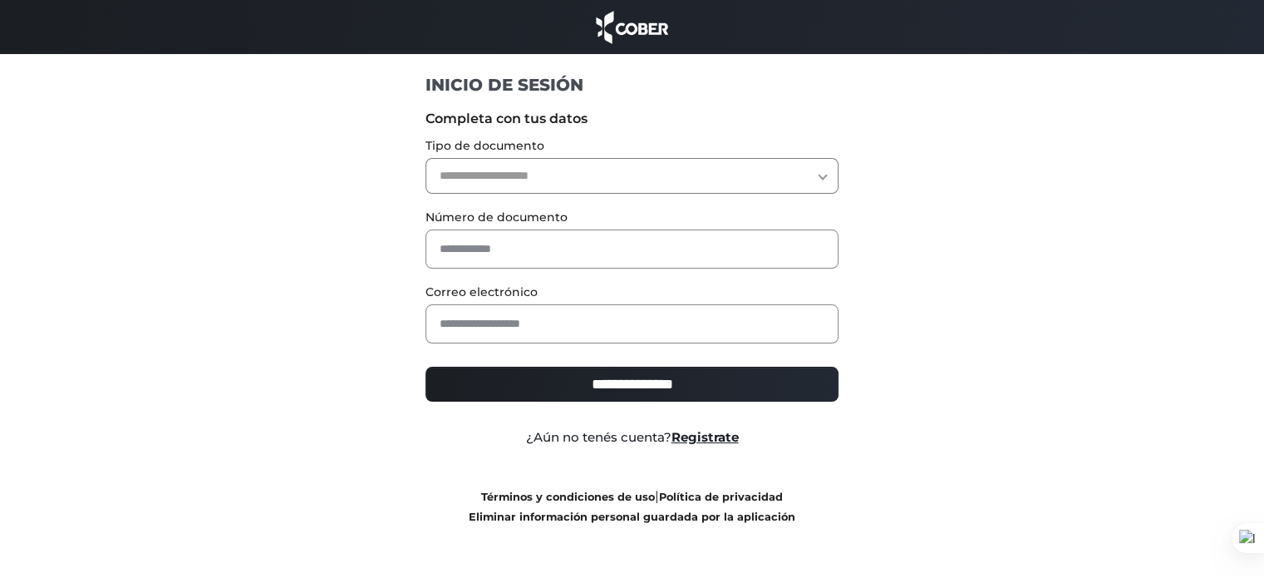
click at [557, 175] on select "**********" at bounding box center [632, 176] width 413 height 36
select select "***"
click at [426, 158] on select "**********" at bounding box center [632, 176] width 413 height 36
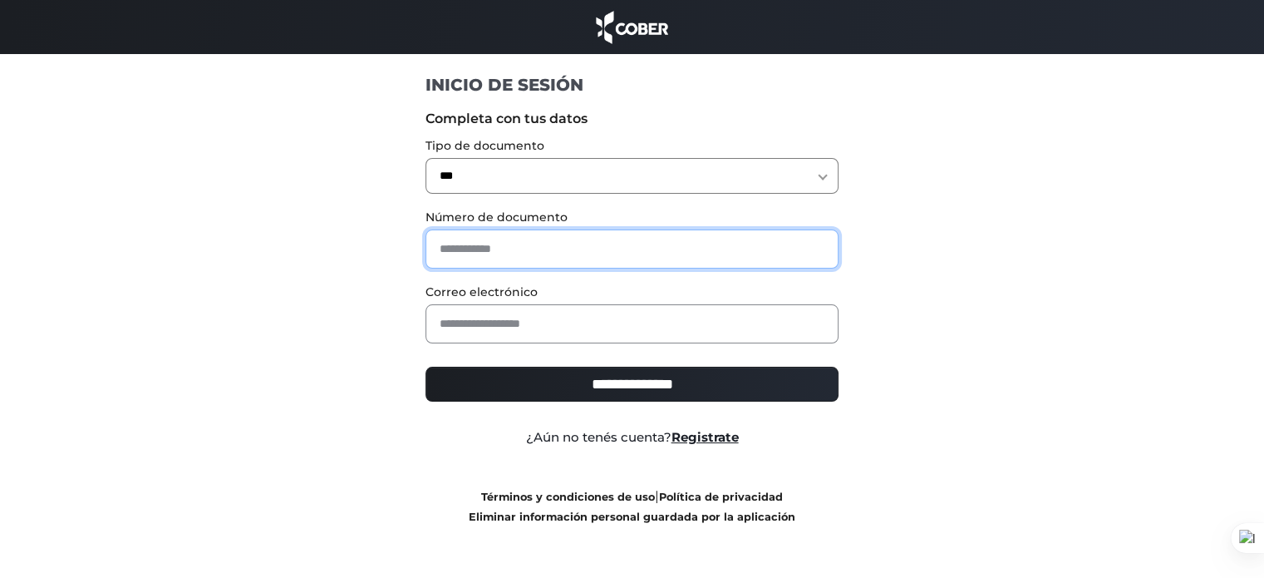
click at [522, 233] on input "text" at bounding box center [632, 248] width 413 height 39
type input "******"
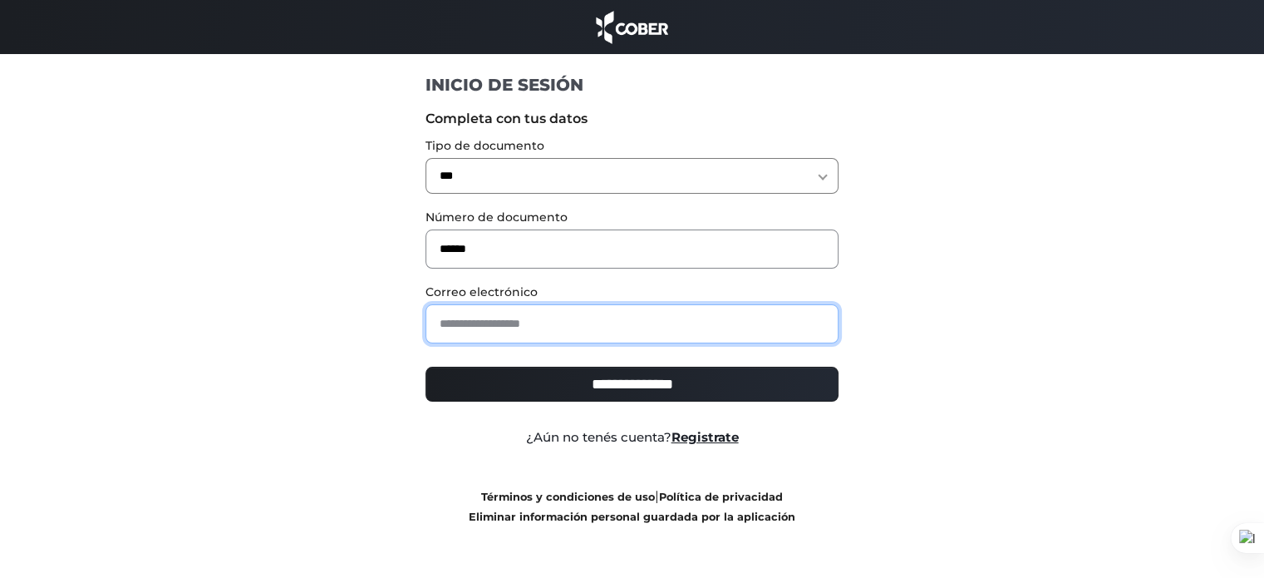
click at [535, 311] on input "email" at bounding box center [632, 323] width 413 height 39
type input "**********"
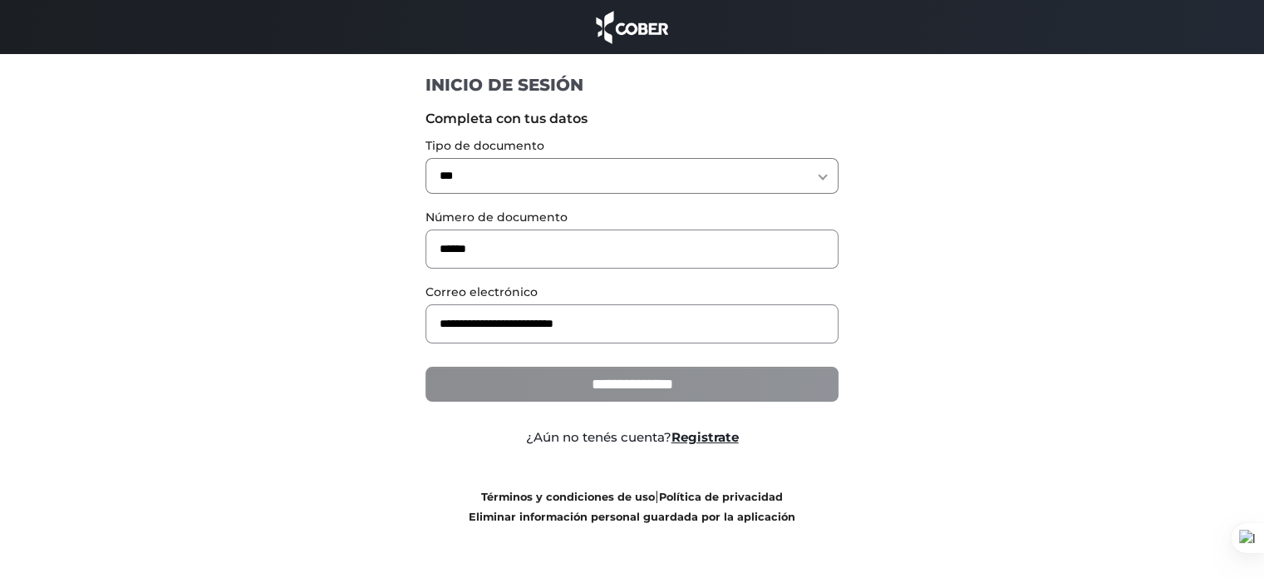
click at [593, 382] on input "**********" at bounding box center [632, 384] width 413 height 35
type input "**********"
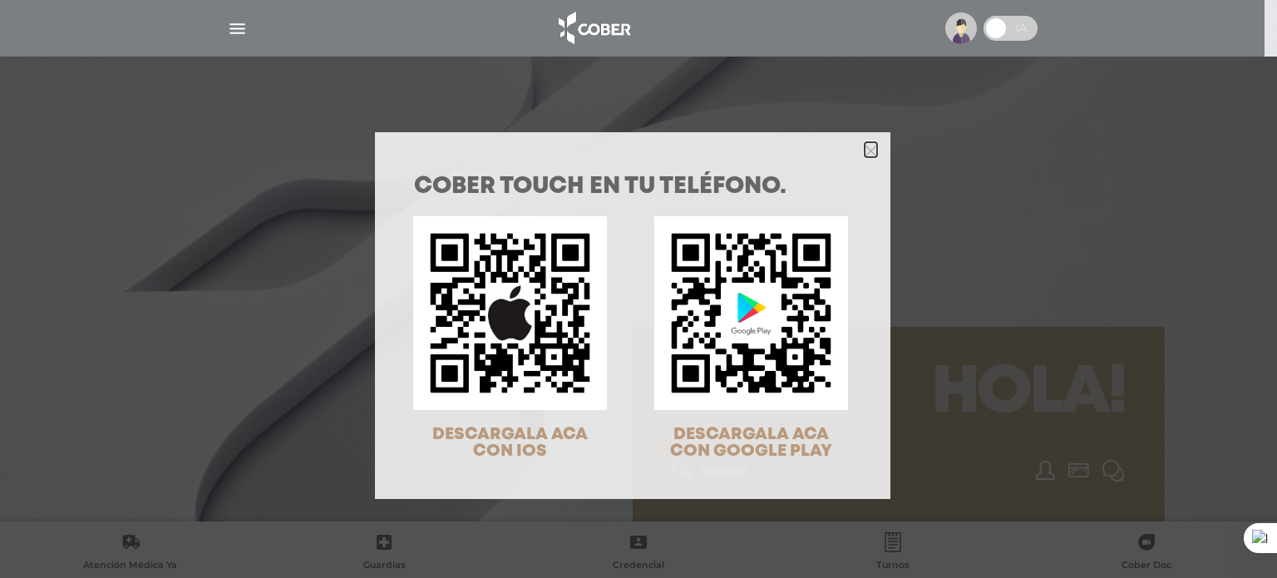
click at [865, 145] on icon "Close" at bounding box center [871, 151] width 12 height 12
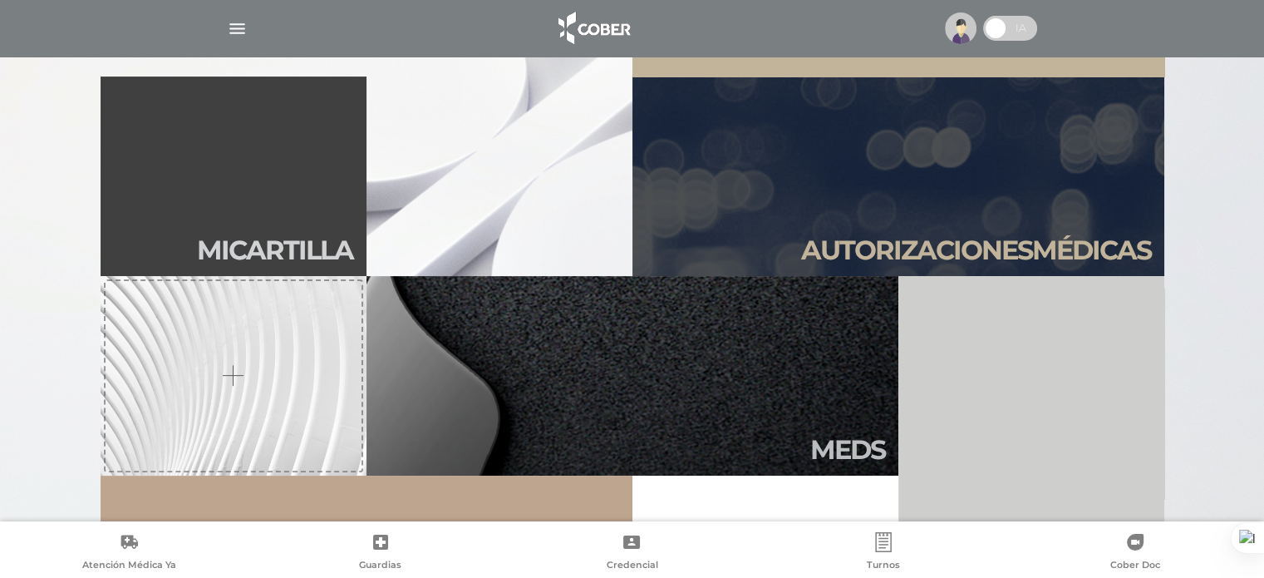
scroll to position [416, 0]
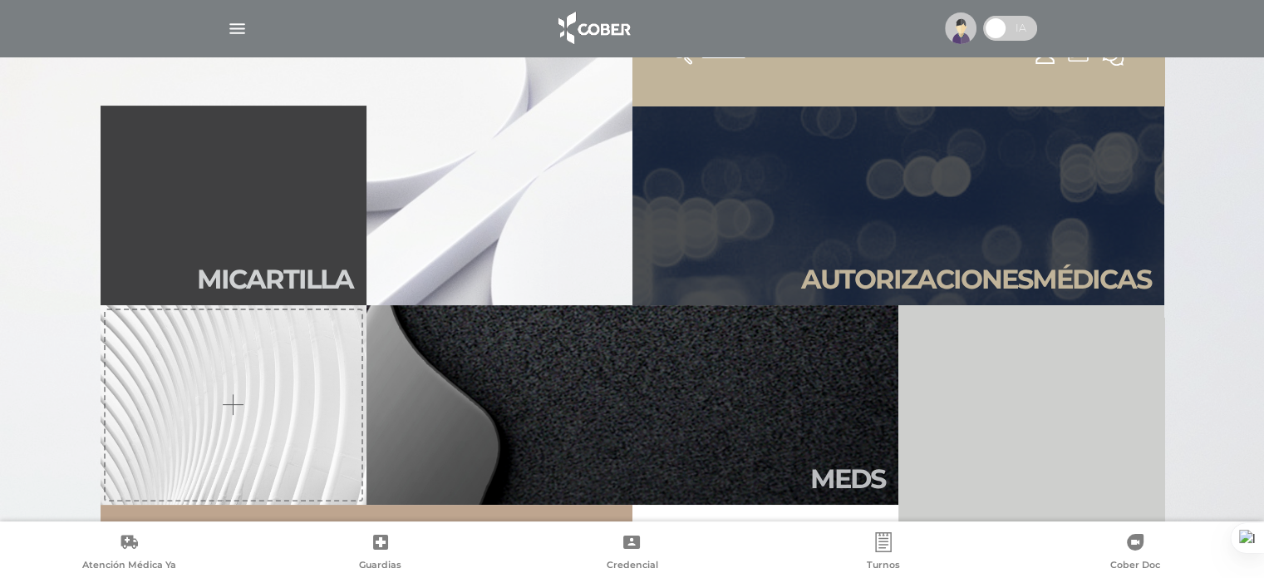
click at [250, 33] on div at bounding box center [632, 28] width 851 height 40
click at [616, 538] on link "Credencial" at bounding box center [632, 553] width 252 height 42
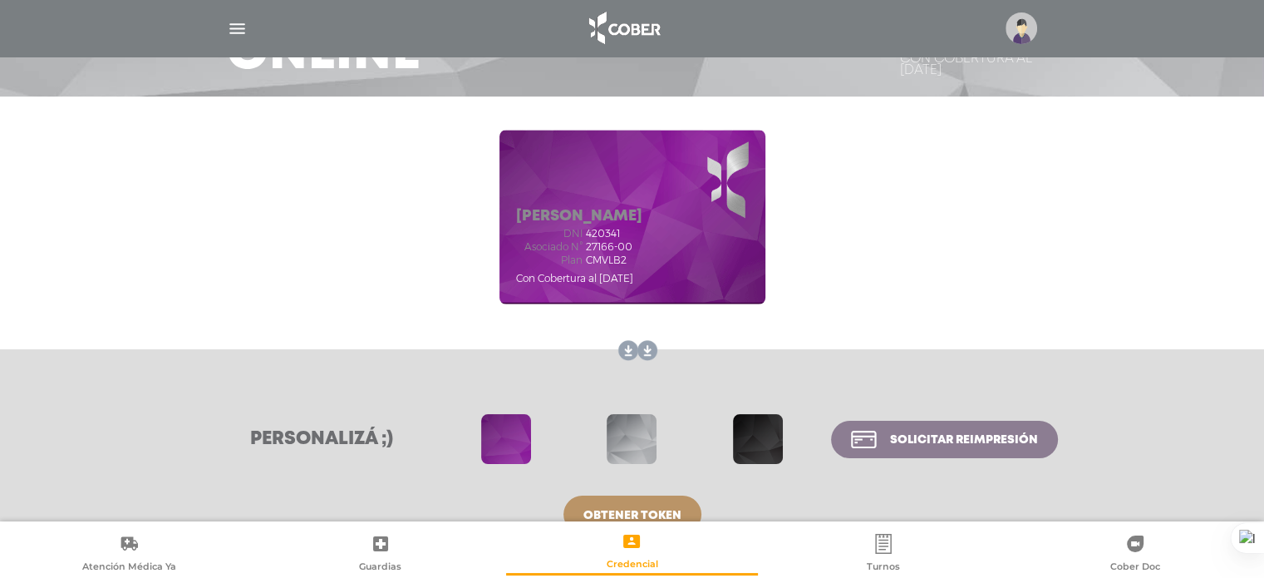
scroll to position [166, 0]
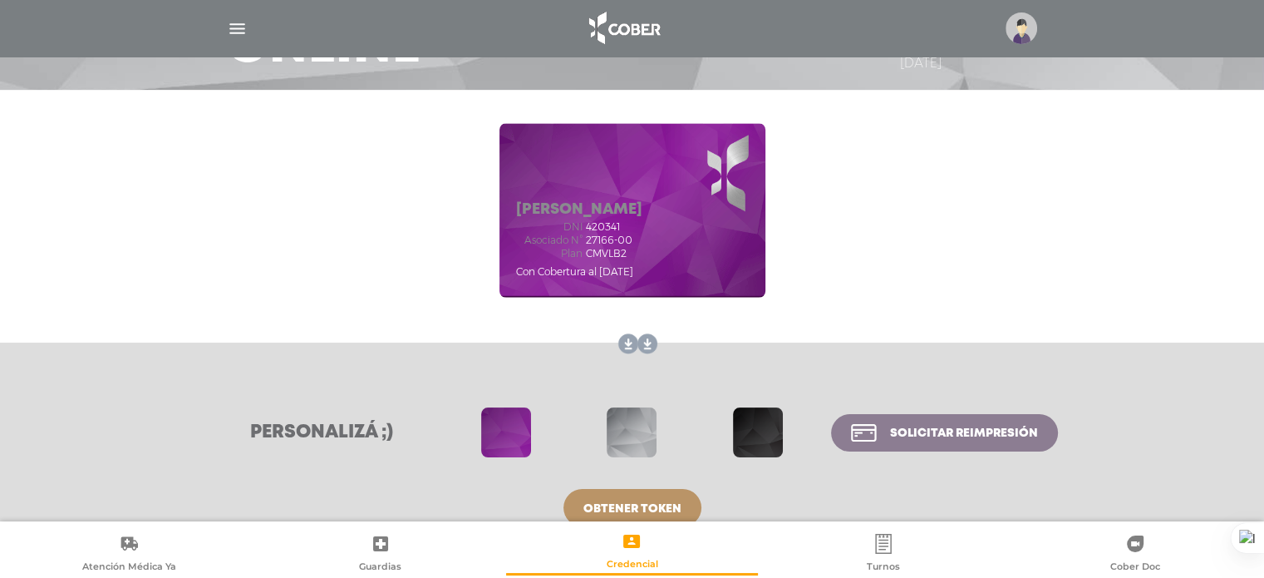
drag, startPoint x: 825, startPoint y: 382, endPoint x: 785, endPoint y: 376, distance: 40.3
click at [825, 382] on div "Personalizá ;) Solicitar reimpresión Obtener token Obtener token" at bounding box center [632, 445] width 1264 height 207
click at [647, 338] on link at bounding box center [644, 344] width 27 height 27
click at [631, 342] on link at bounding box center [644, 344] width 27 height 27
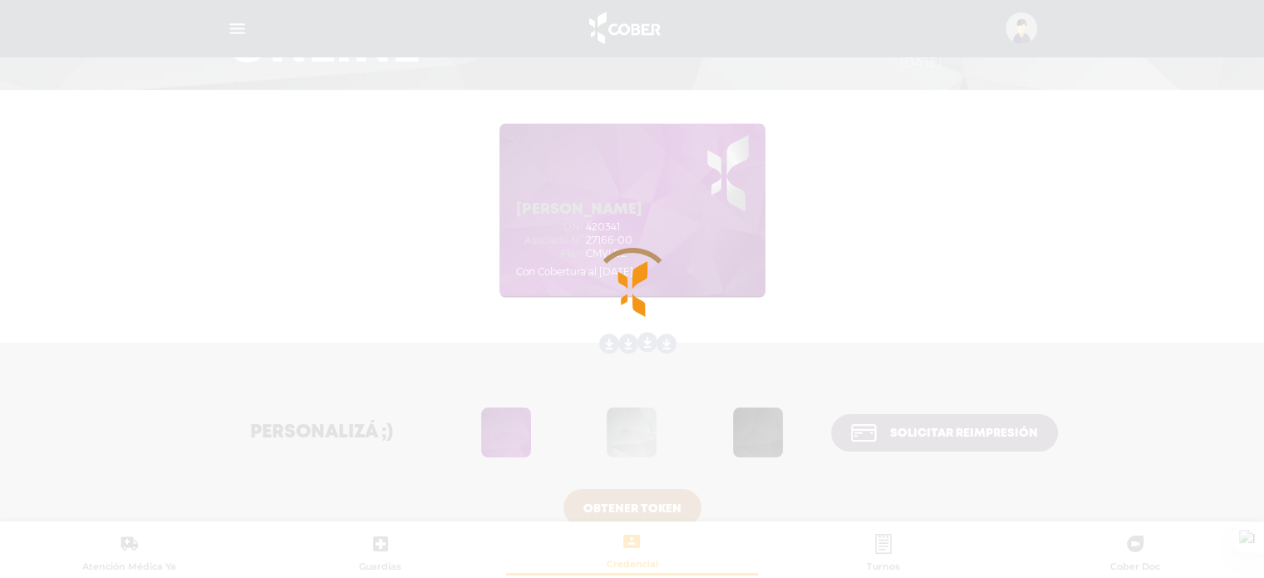
scroll to position [0, 0]
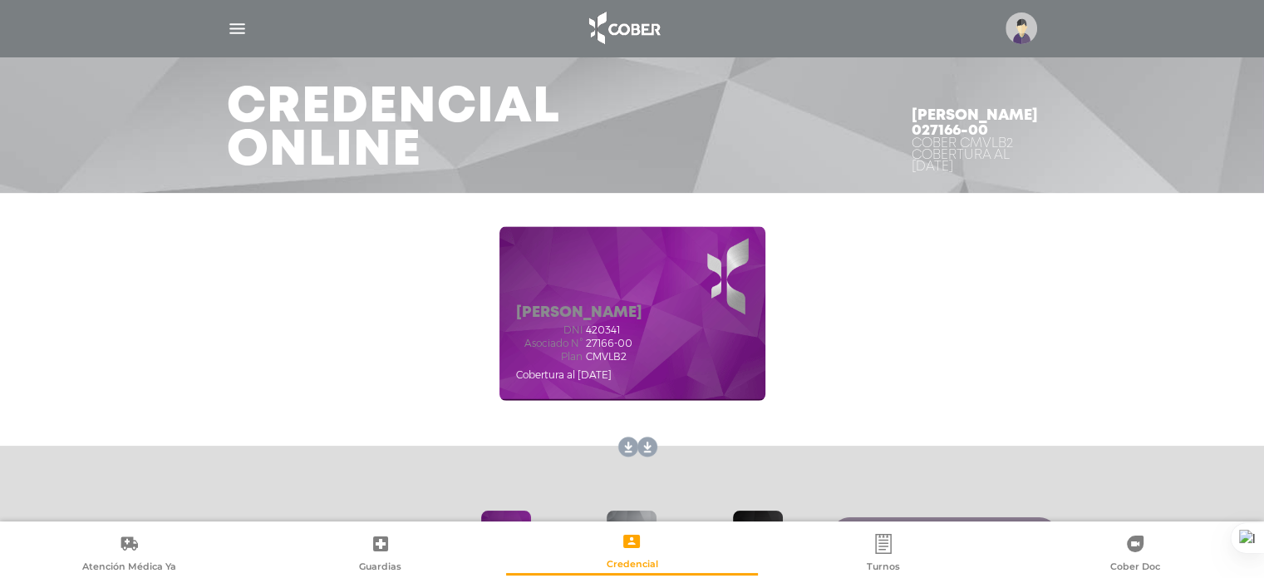
scroll to position [166, 0]
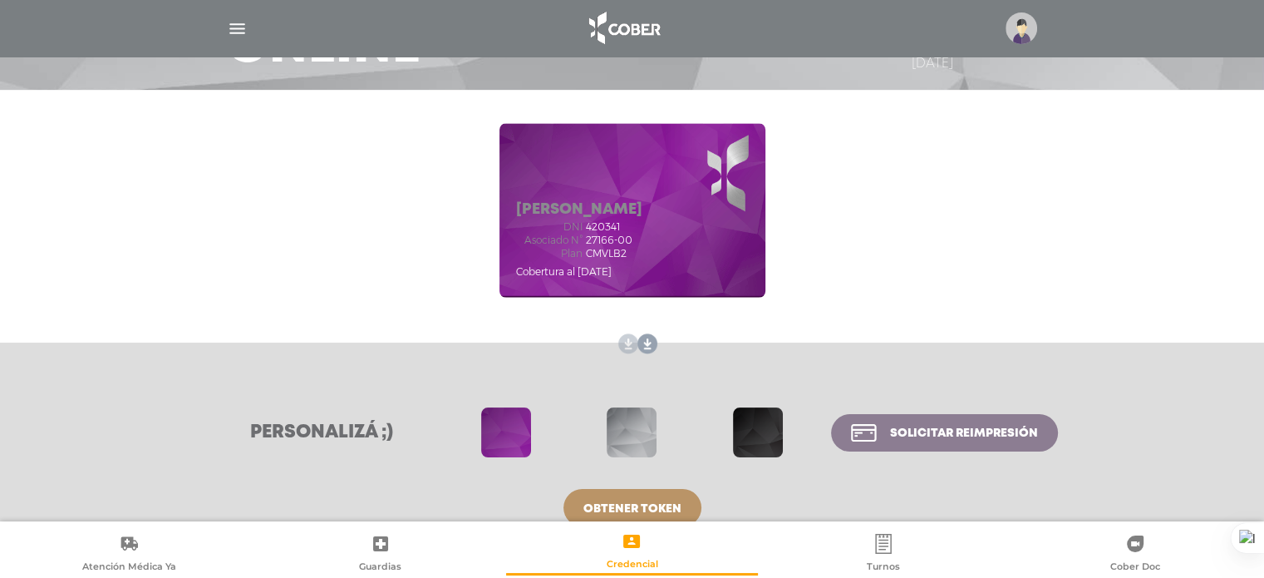
click at [626, 332] on link at bounding box center [625, 344] width 27 height 27
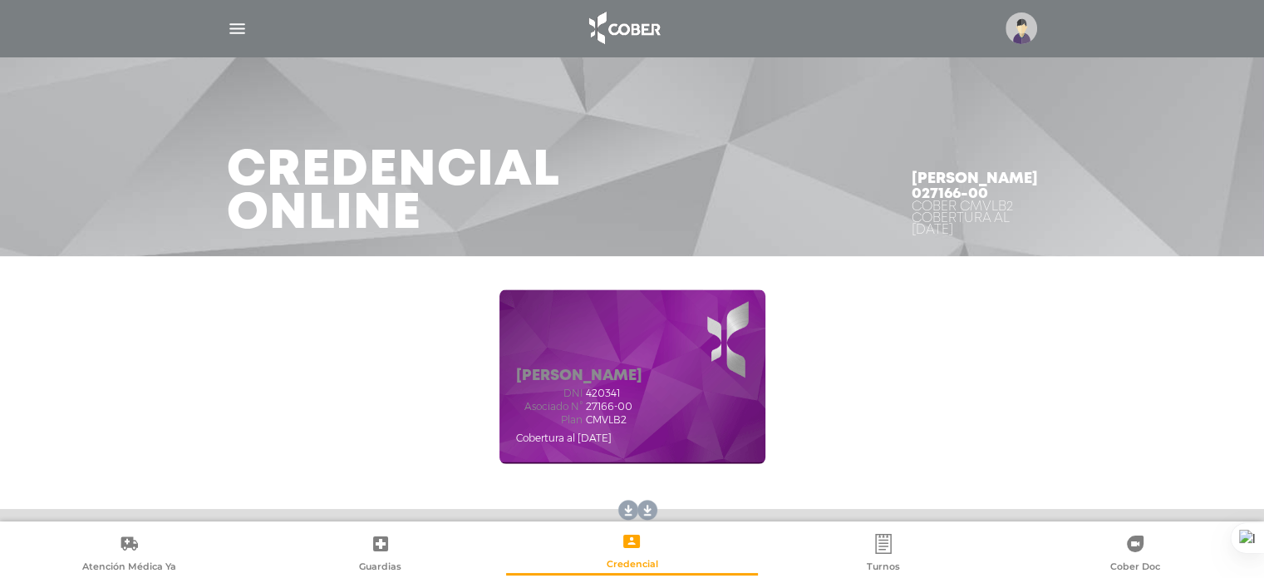
click at [606, 392] on span "420341" at bounding box center [603, 393] width 34 height 12
copy span "420341"
click at [695, 456] on div "[PERSON_NAME] dni 420341 Asociado N° 27166-00 Plan CMVLB2 Cobertura al [DATE]" at bounding box center [633, 376] width 266 height 175
drag, startPoint x: 585, startPoint y: 408, endPoint x: 630, endPoint y: 407, distance: 44.9
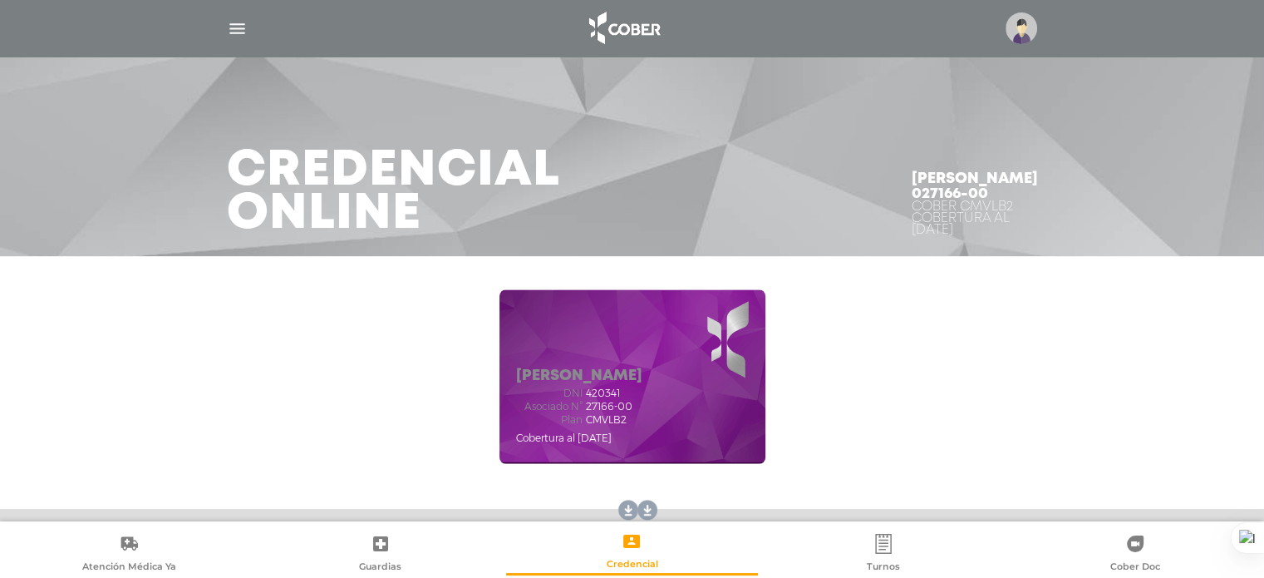
click at [630, 407] on span "27166-00" at bounding box center [609, 407] width 47 height 12
copy span "27166-00"
click at [929, 382] on div "[PERSON_NAME] dni 420341 Asociado N° 27166-00 Plan CMVLB2 Cobertura al [DATE]" at bounding box center [632, 377] width 851 height 208
click at [594, 392] on span "420341" at bounding box center [603, 393] width 34 height 12
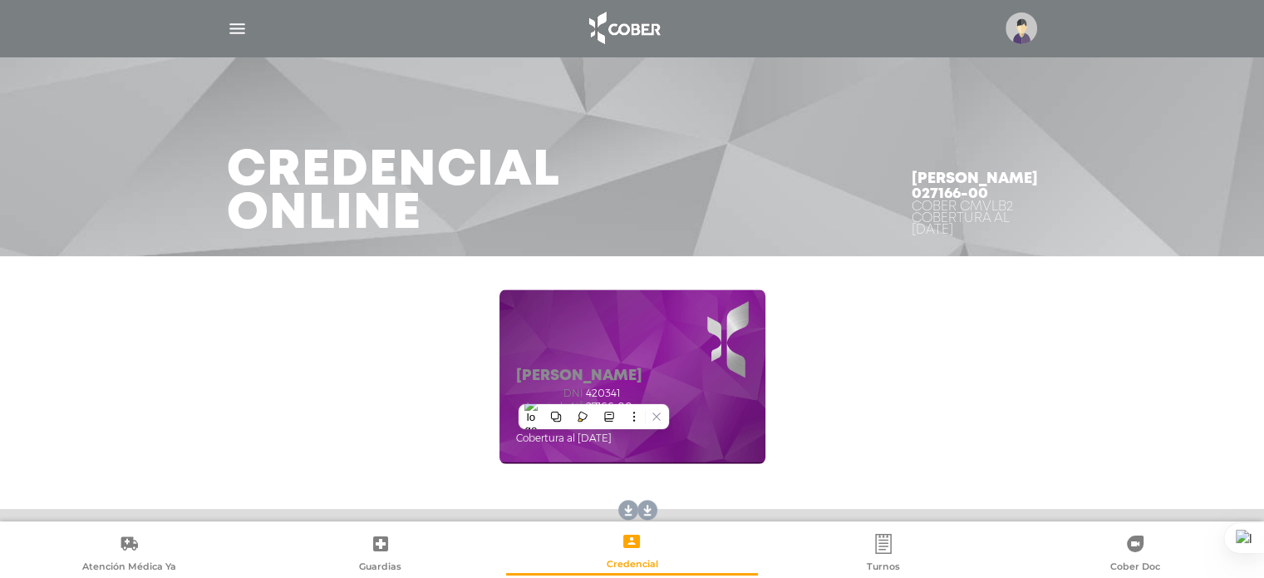
copy span "420341"
